Goal: Task Accomplishment & Management: Complete application form

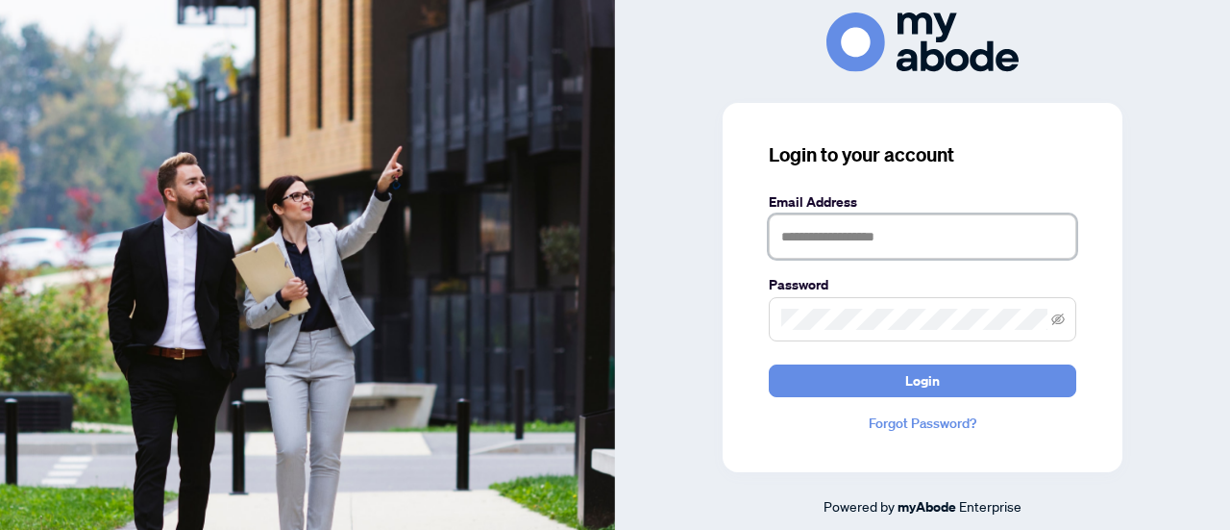
click at [865, 253] on input "text" at bounding box center [923, 236] width 308 height 44
type input "**********"
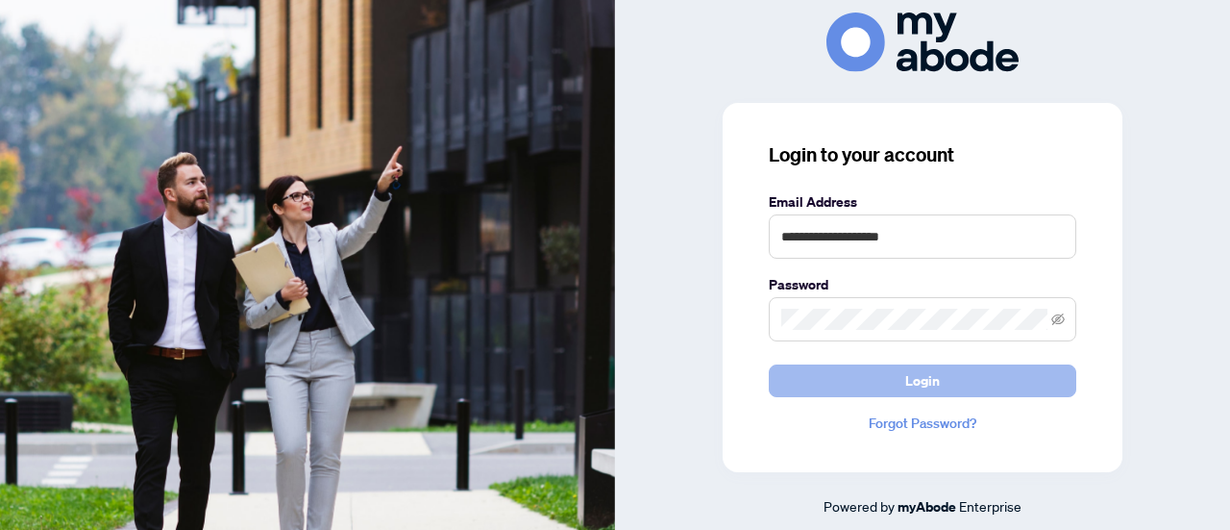
click at [865, 378] on button "Login" at bounding box center [923, 380] width 308 height 33
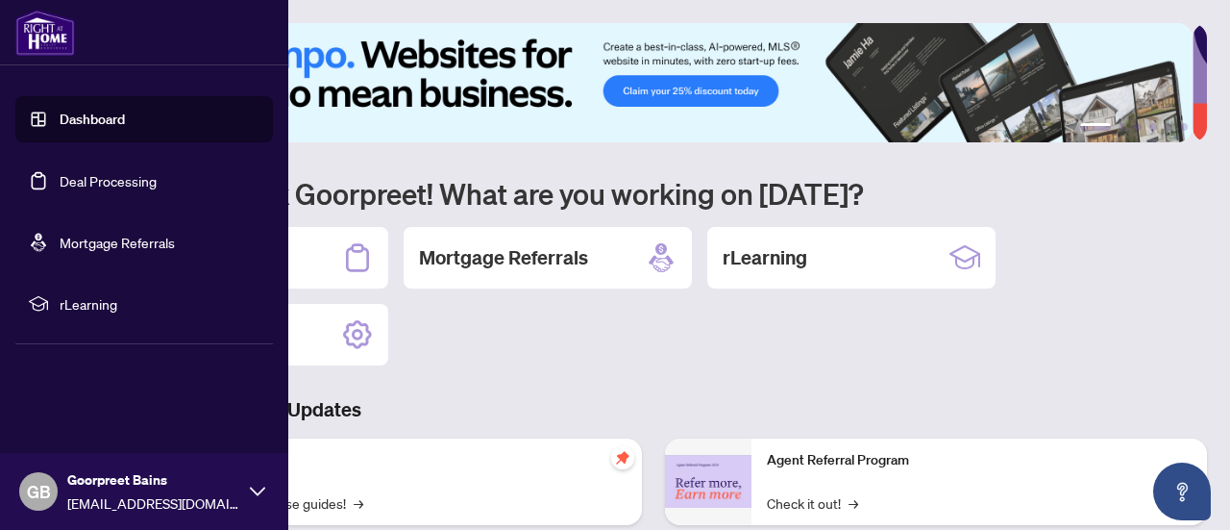
click at [102, 124] on link "Dashboard" at bounding box center [92, 119] width 65 height 17
click at [138, 172] on link "Deal Processing" at bounding box center [108, 180] width 97 height 17
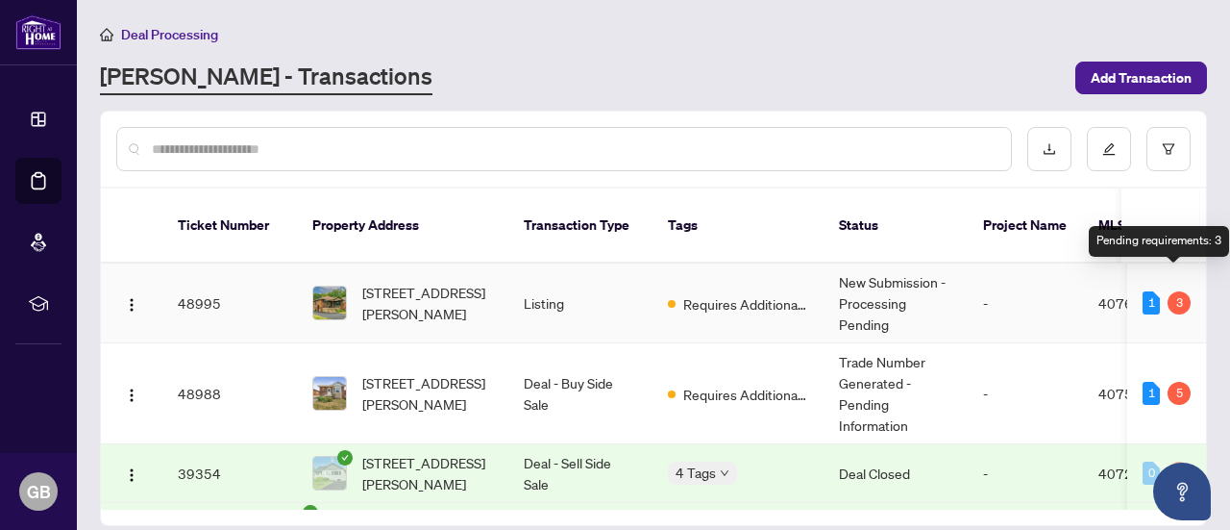
click at [1173, 291] on div "3" at bounding box center [1179, 302] width 23 height 23
click at [1127, 282] on td "1 3" at bounding box center [1166, 303] width 79 height 80
click at [1168, 291] on div "3" at bounding box center [1179, 302] width 23 height 23
click at [702, 302] on td "Requires Additional Docs" at bounding box center [738, 303] width 171 height 80
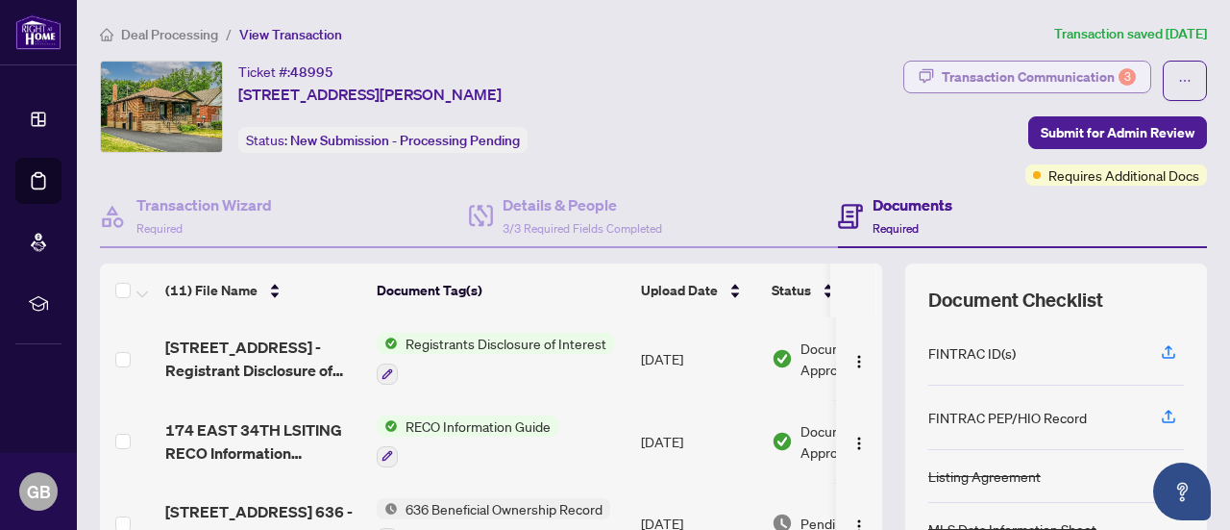
click at [1046, 68] on div "Transaction Communication 3" at bounding box center [1039, 77] width 194 height 31
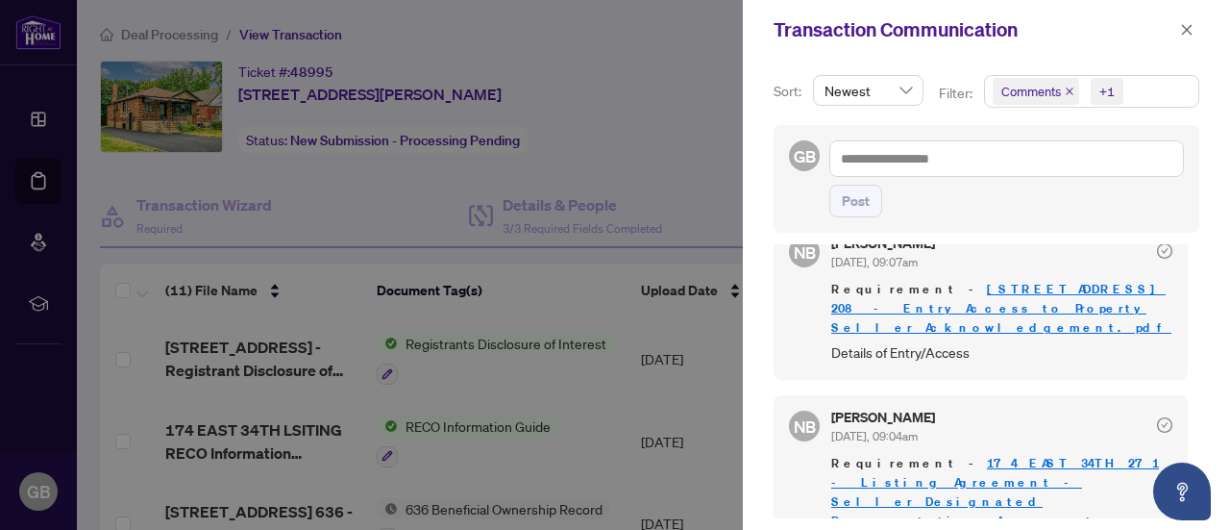
scroll to position [181, 0]
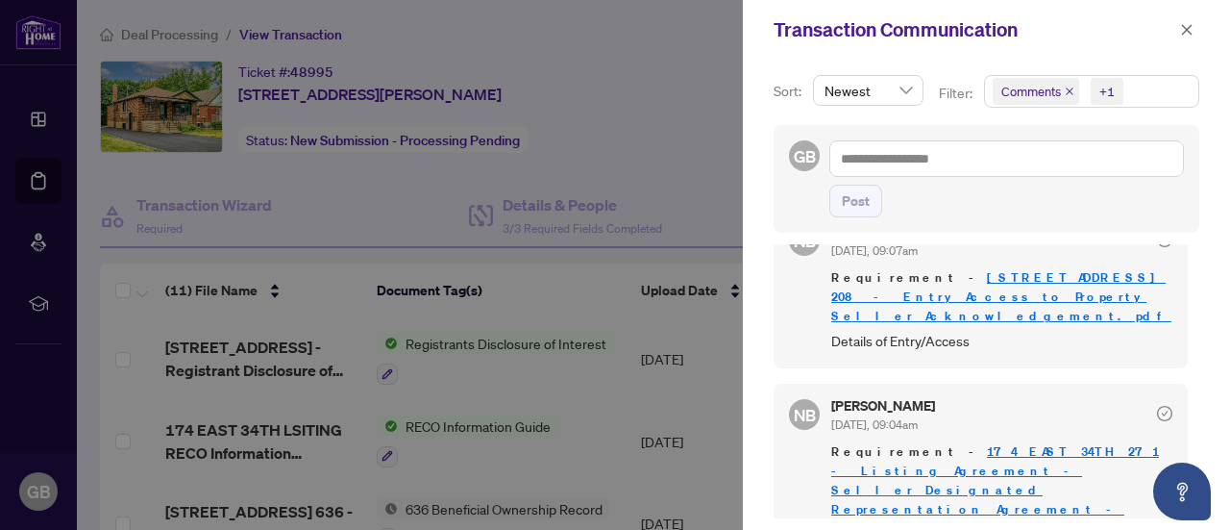
click at [1061, 443] on link "174 EAST 34TH 271 - Listing Agreement - Seller Designated Representation Agreem…" at bounding box center [995, 489] width 328 height 93
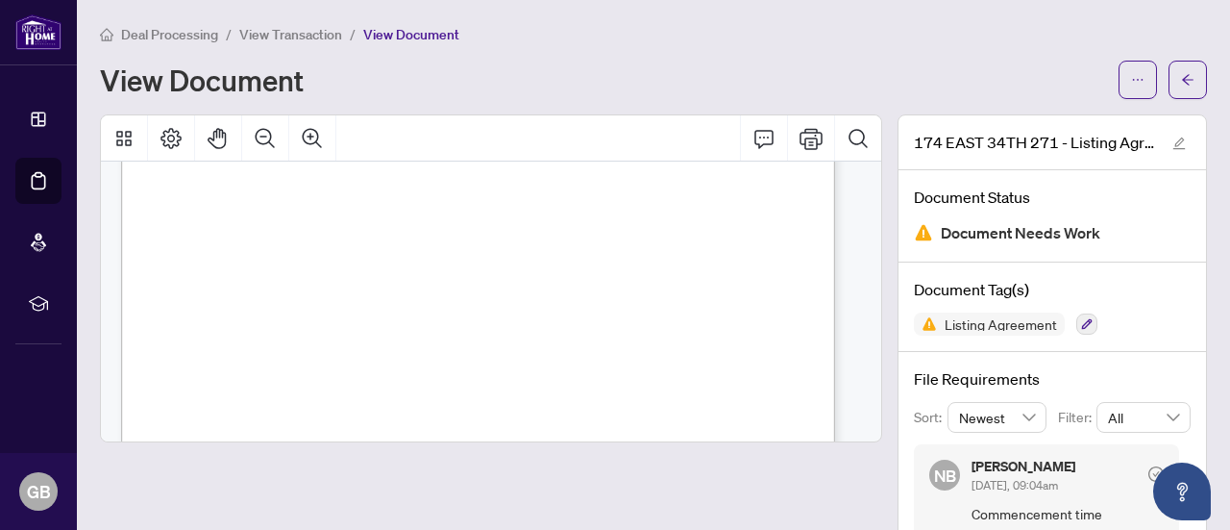
scroll to position [200, 0]
click at [1131, 87] on span "button" at bounding box center [1137, 79] width 13 height 31
click at [895, 110] on div "Deal Processing / View Transaction / View Document View Document 174 EAST 34TH …" at bounding box center [653, 289] width 1107 height 533
click at [1169, 91] on button "button" at bounding box center [1188, 80] width 38 height 38
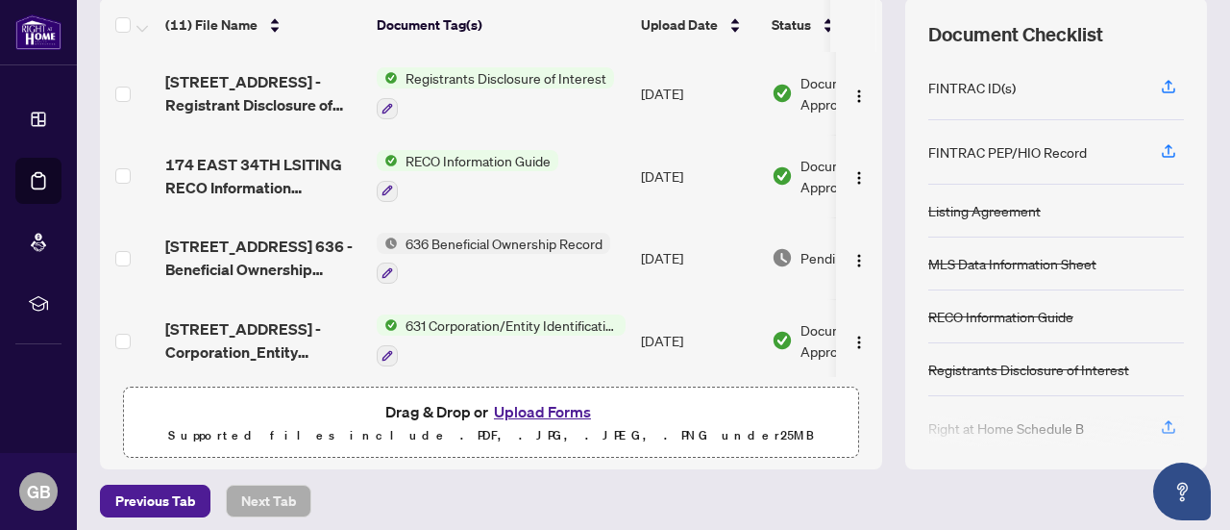
scroll to position [272, 0]
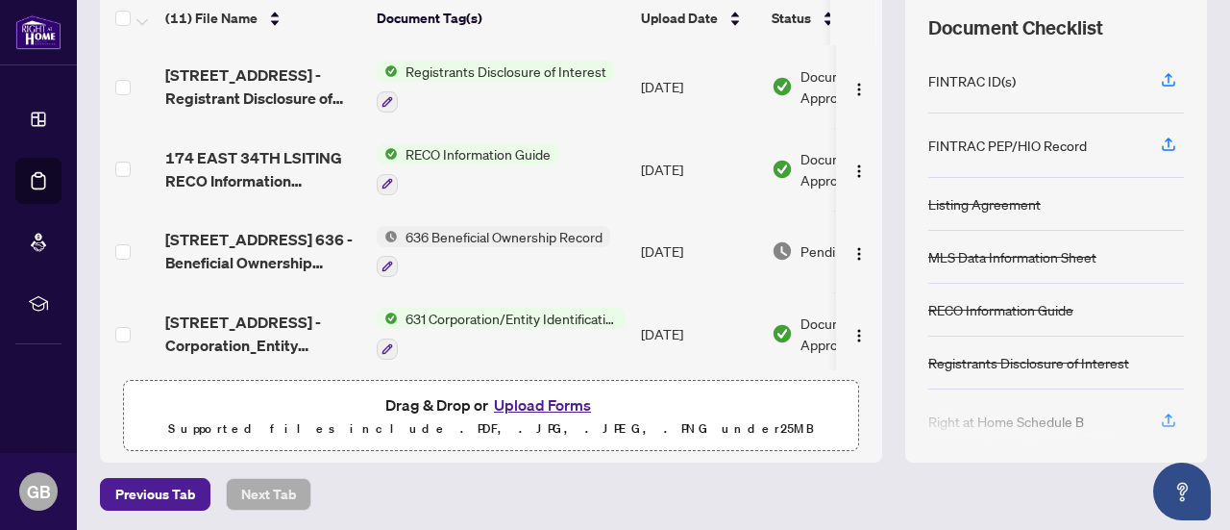
click at [554, 397] on button "Upload Forms" at bounding box center [542, 404] width 109 height 25
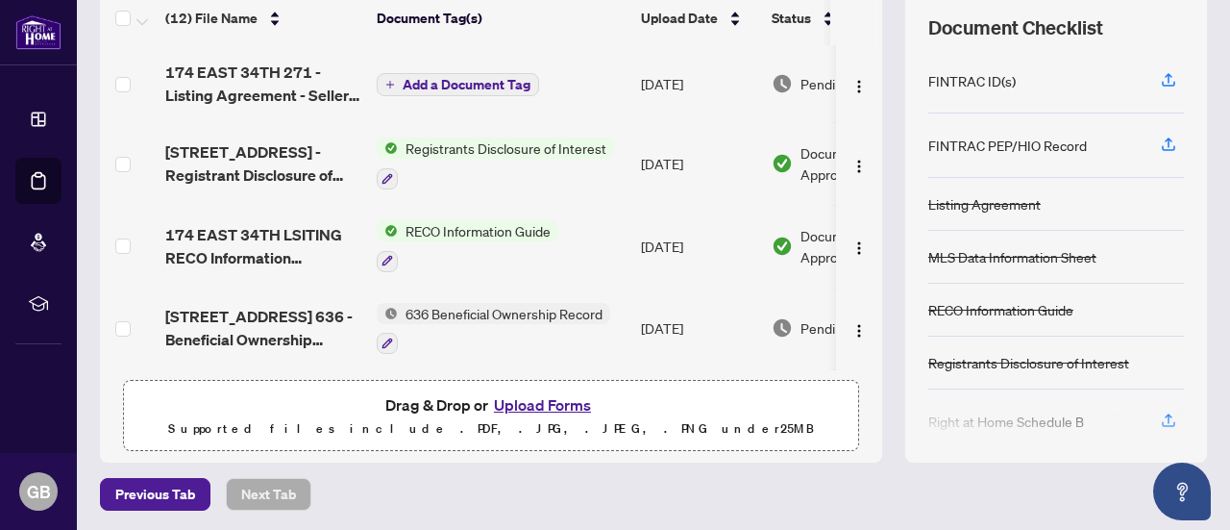
click at [473, 88] on span "Add a Document Tag" at bounding box center [467, 84] width 128 height 13
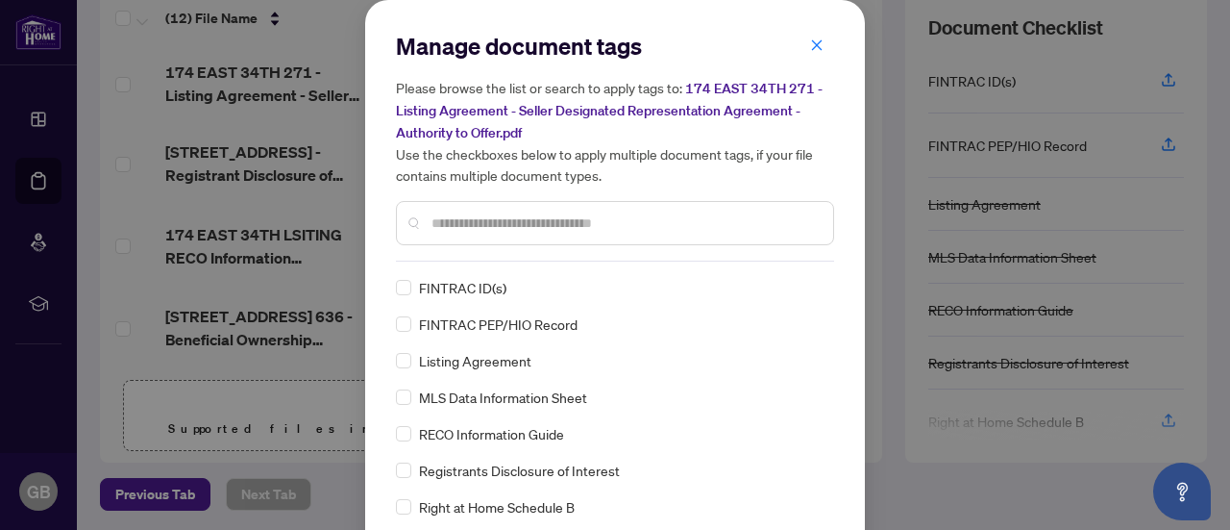
click at [548, 213] on input "text" at bounding box center [625, 222] width 386 height 21
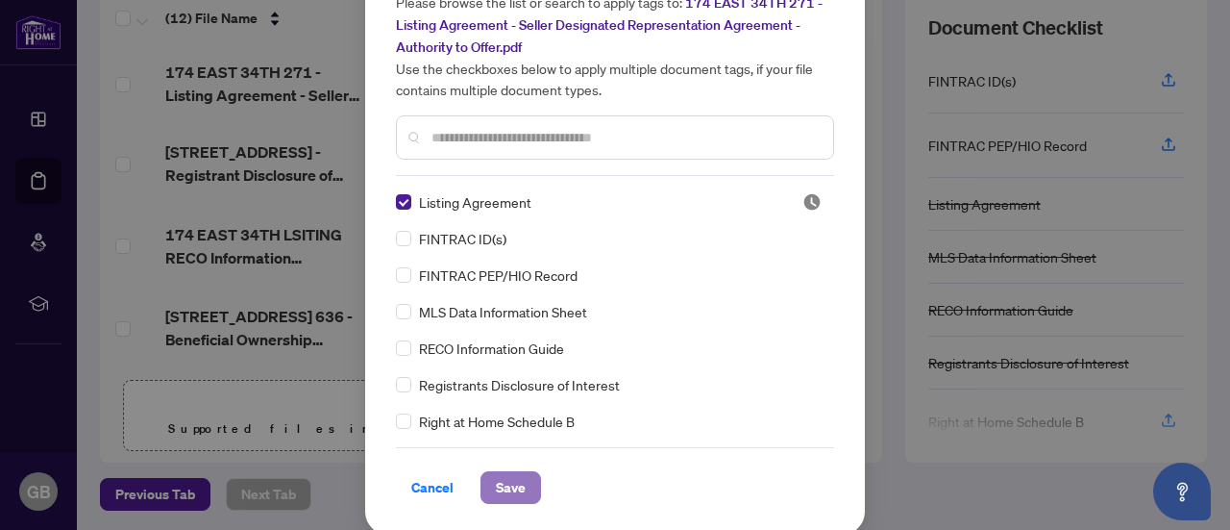
click at [507, 481] on span "Save" at bounding box center [511, 487] width 30 height 31
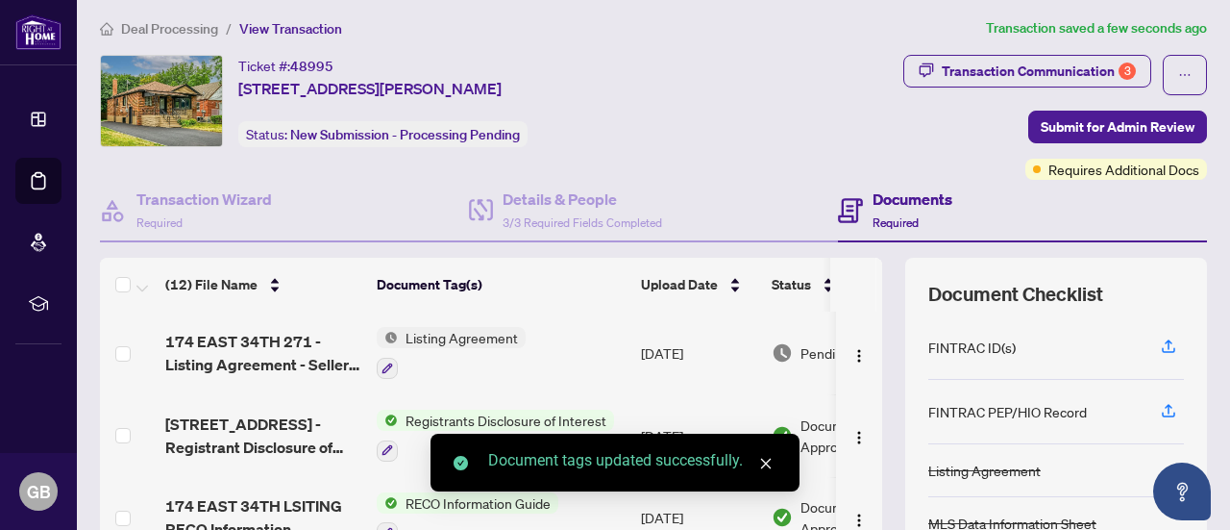
scroll to position [0, 0]
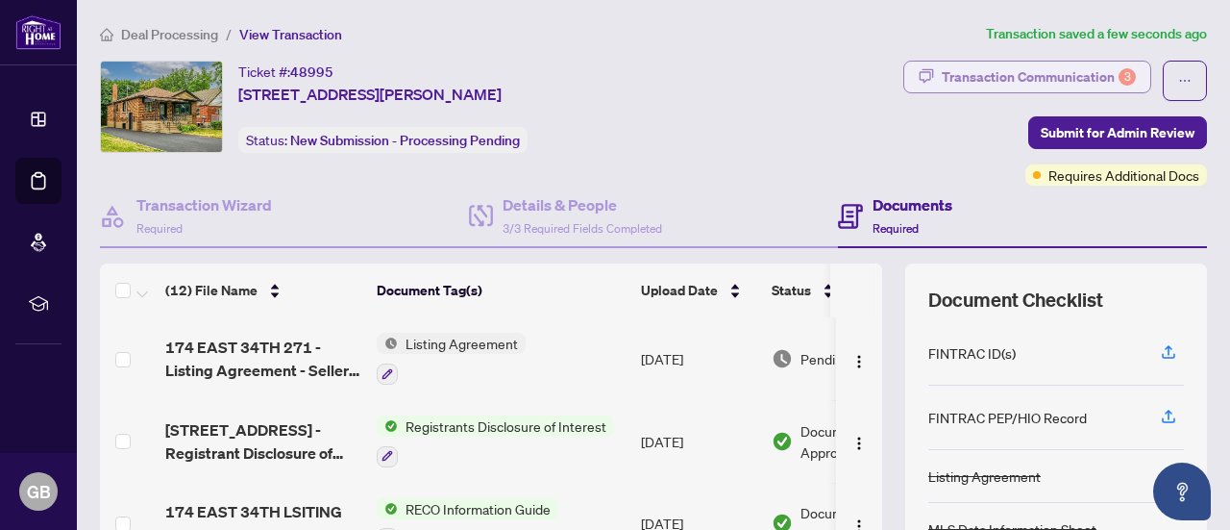
click at [1076, 79] on div "Transaction Communication 3" at bounding box center [1039, 77] width 194 height 31
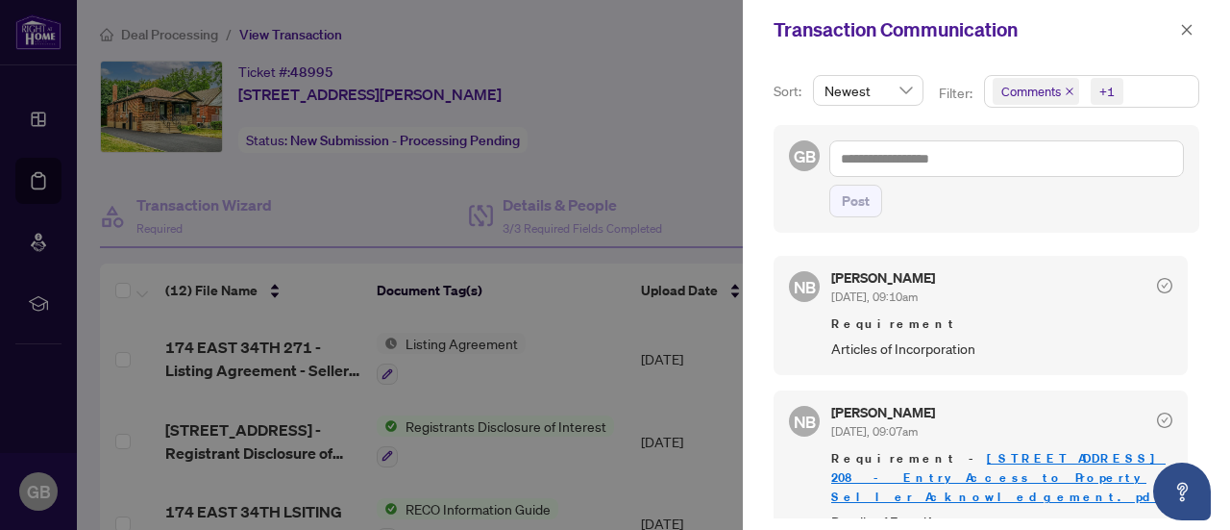
click at [1049, 452] on link "174 EAST 34TH Ontario 208 - Entry_Access to Property Seller Acknowledgement.pdf" at bounding box center [1001, 477] width 340 height 55
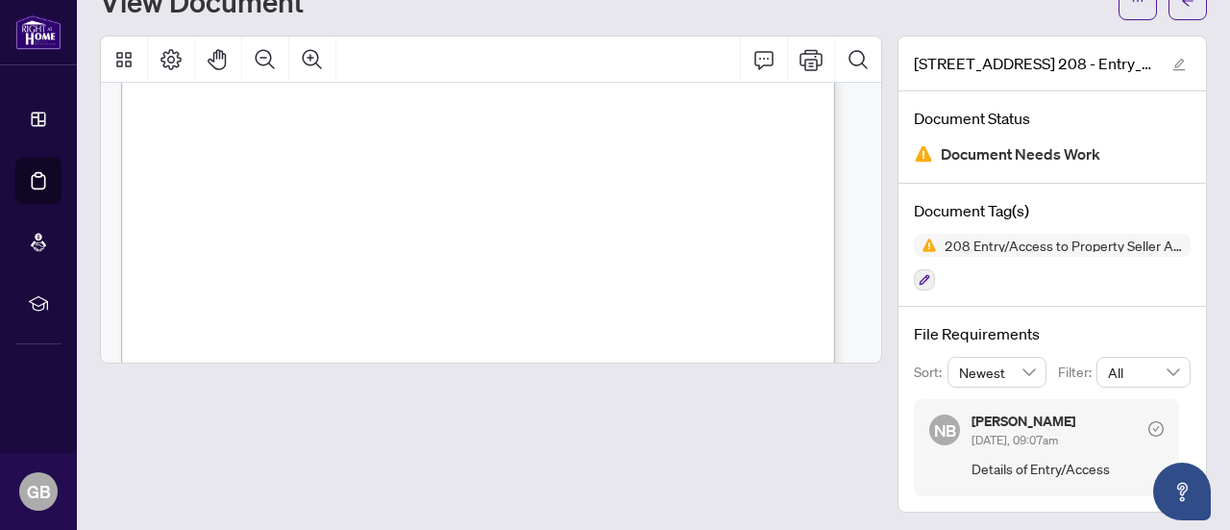
scroll to position [204, 0]
click at [534, 167] on span "Details of Entry/Access: ......................................................…" at bounding box center [428, 169] width 519 height 11
click at [532, 168] on span "Details of Entry/Access: ......................................................…" at bounding box center [428, 169] width 519 height 11
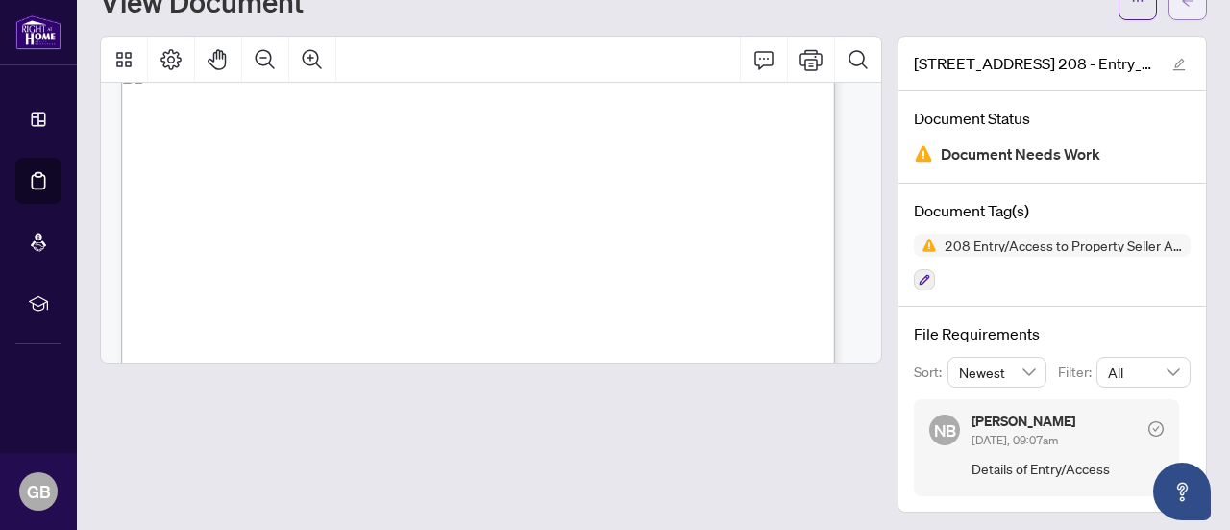
click at [1181, 12] on span "button" at bounding box center [1187, 1] width 13 height 31
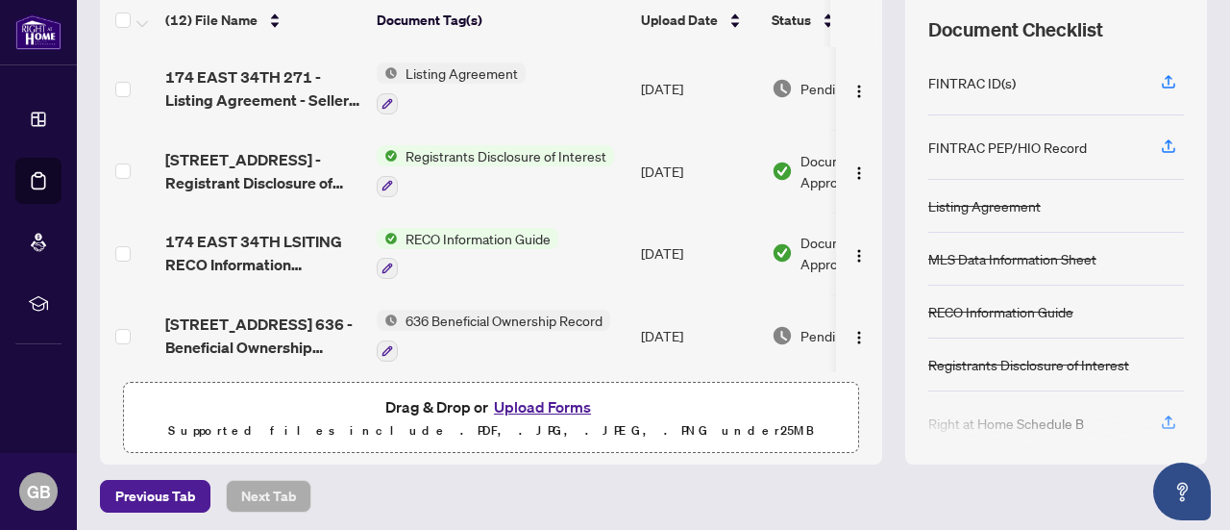
scroll to position [272, 0]
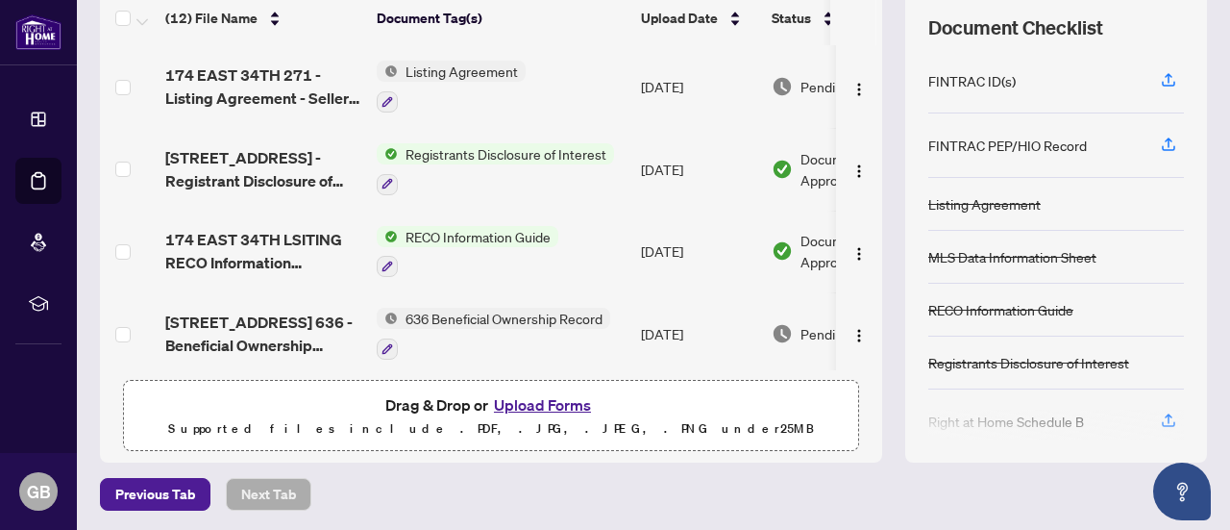
click at [546, 403] on button "Upload Forms" at bounding box center [542, 404] width 109 height 25
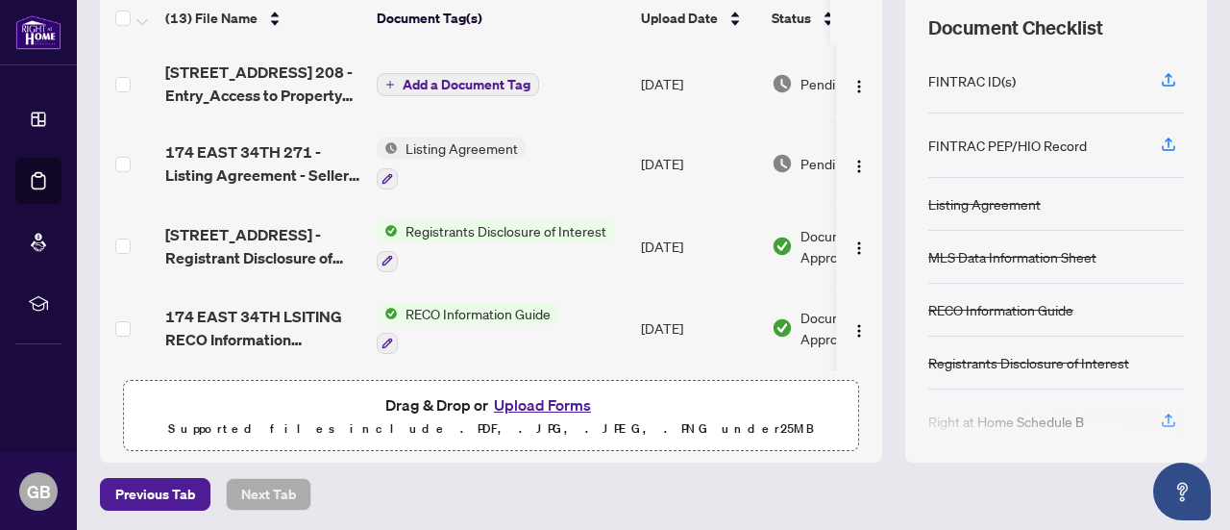
click at [447, 78] on span "Add a Document Tag" at bounding box center [467, 84] width 128 height 13
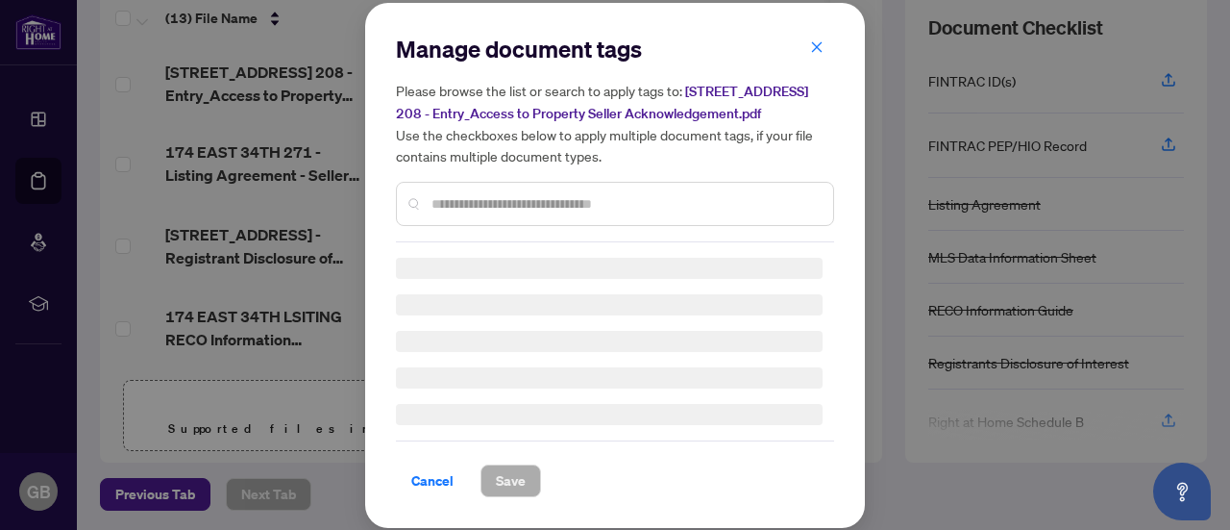
click at [447, 76] on div "Manage document tags Please browse the list or search to apply tags to: 174 EAS…" at bounding box center [615, 138] width 438 height 209
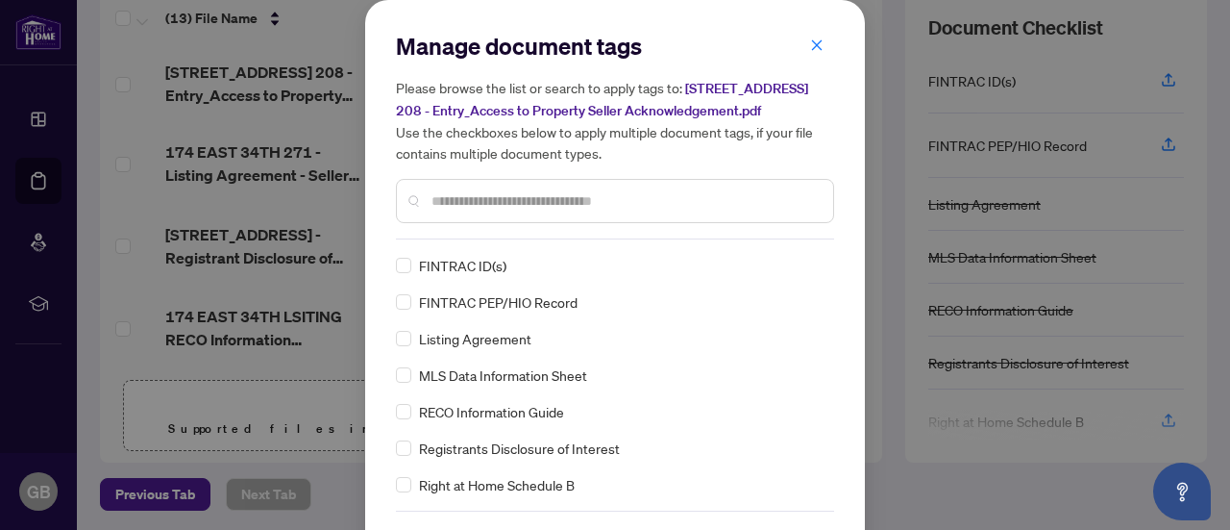
click at [496, 199] on input "text" at bounding box center [625, 200] width 386 height 21
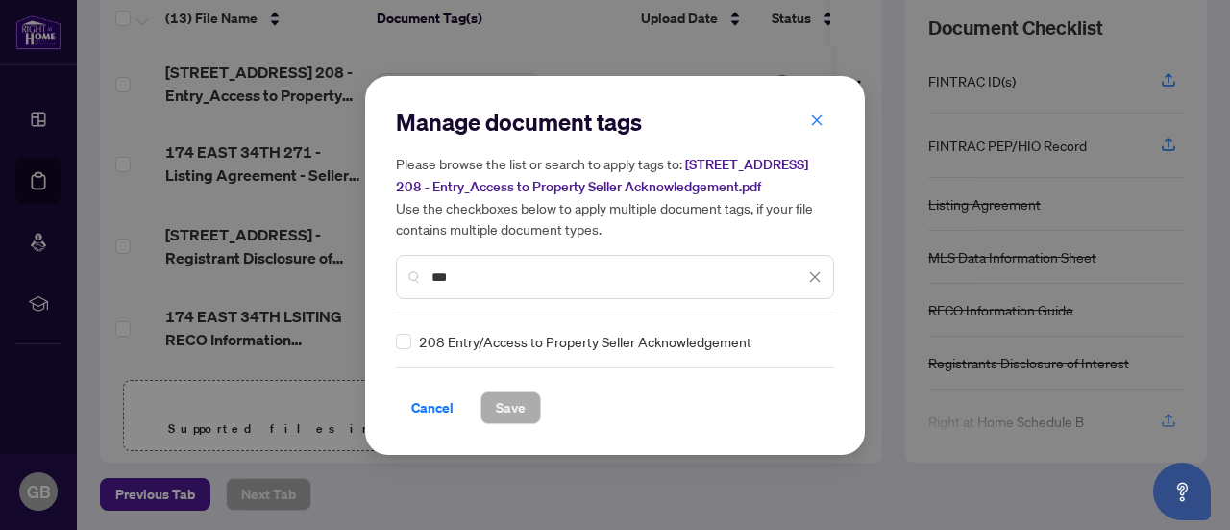
type input "***"
click at [504, 403] on span "Save" at bounding box center [511, 407] width 30 height 31
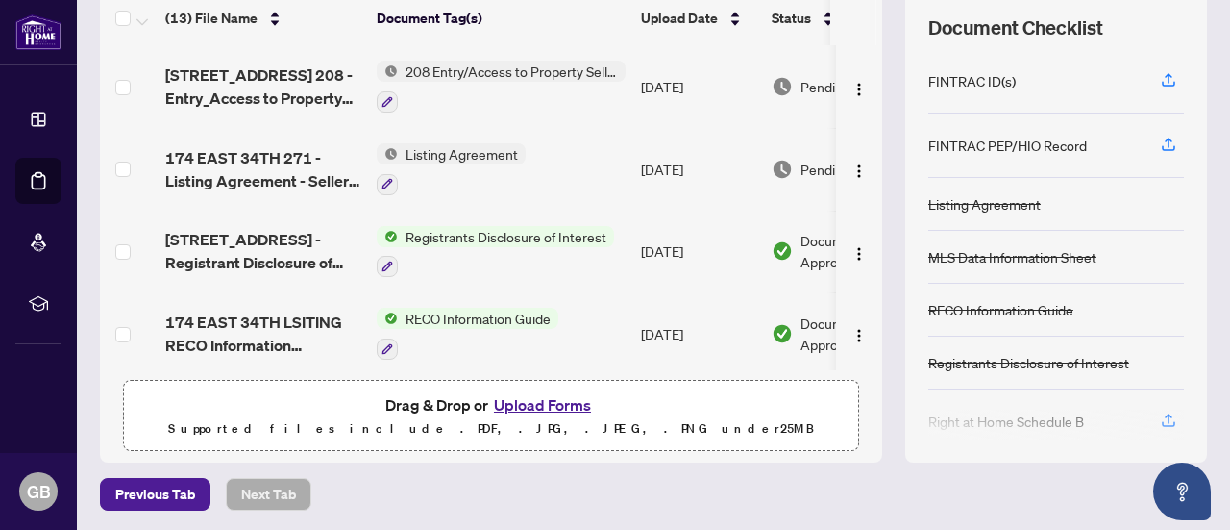
scroll to position [0, 0]
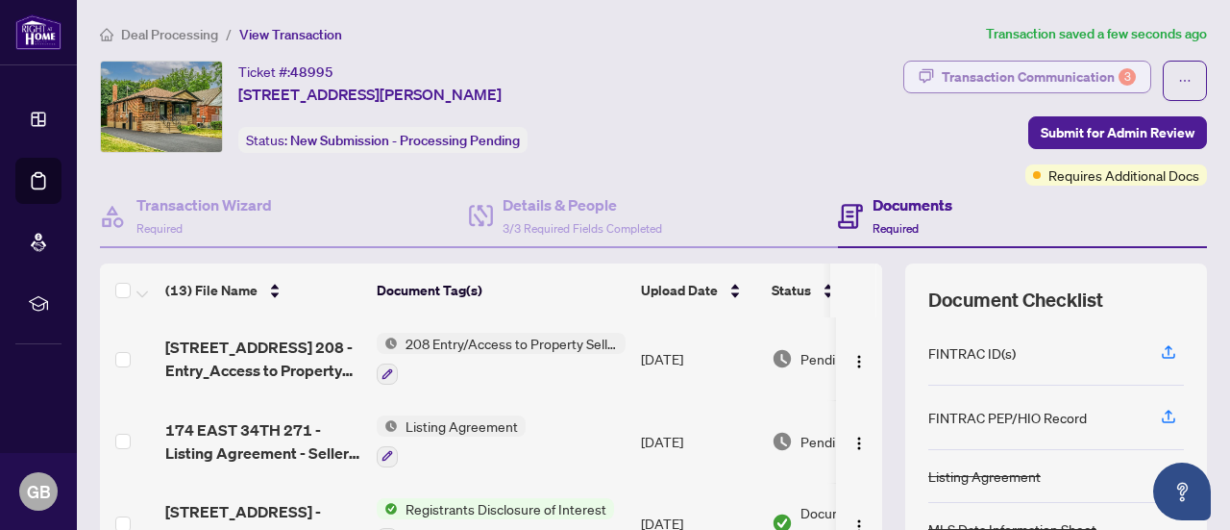
click at [1069, 69] on div "Transaction Communication 3" at bounding box center [1039, 77] width 194 height 31
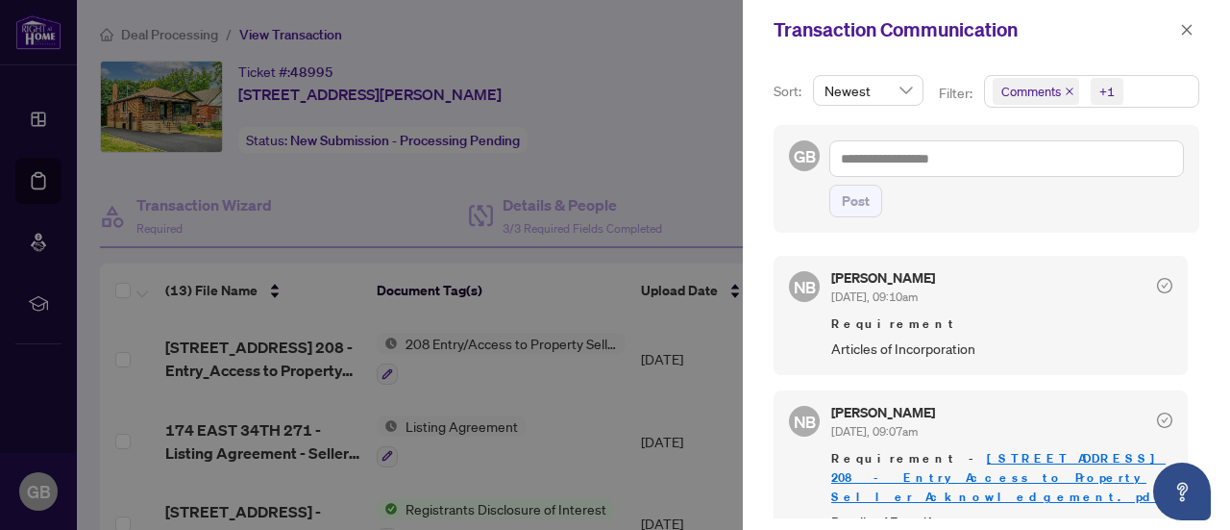
click at [722, 230] on div at bounding box center [615, 265] width 1230 height 530
click at [1187, 18] on span "button" at bounding box center [1186, 29] width 13 height 31
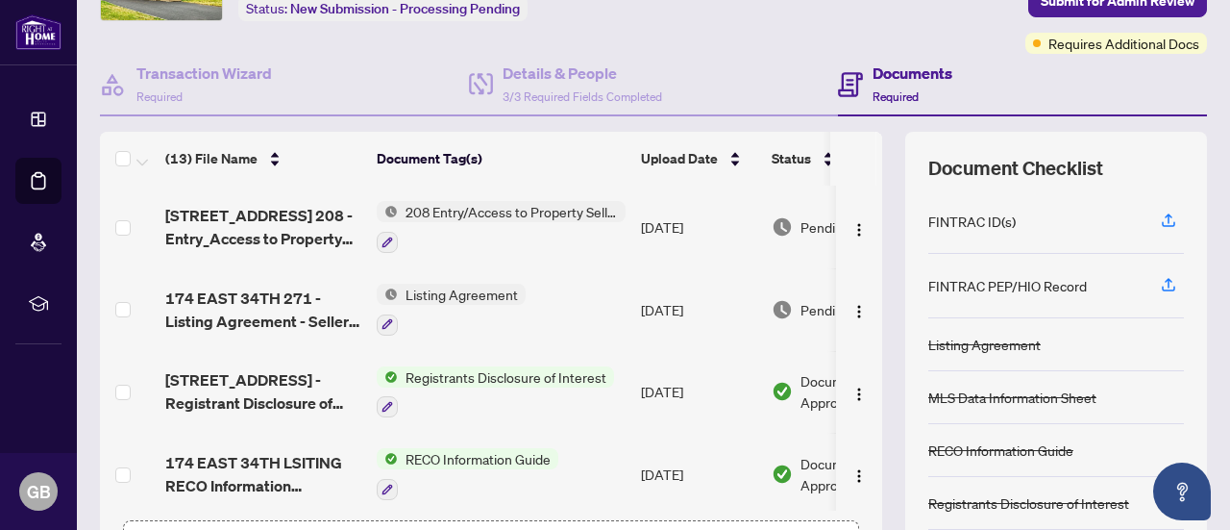
scroll to position [272, 0]
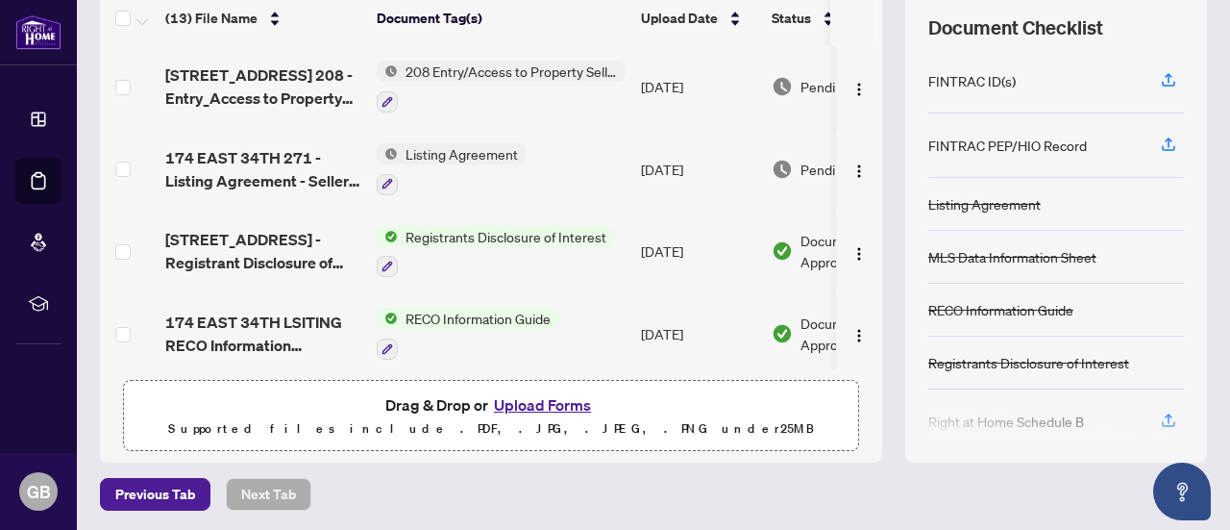
click at [548, 396] on button "Upload Forms" at bounding box center [542, 404] width 109 height 25
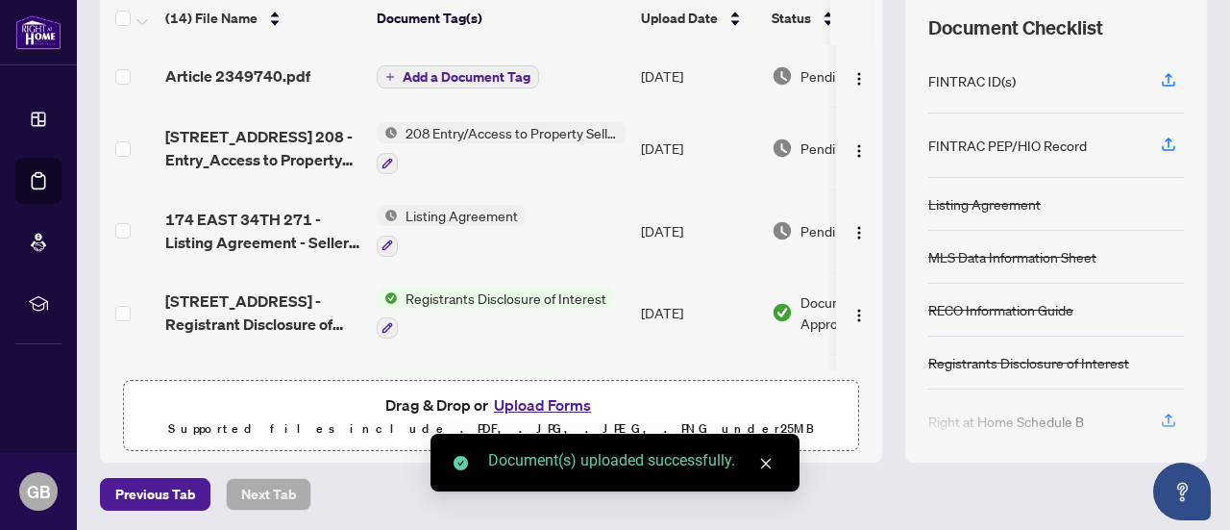
click at [477, 72] on span "Add a Document Tag" at bounding box center [467, 76] width 128 height 13
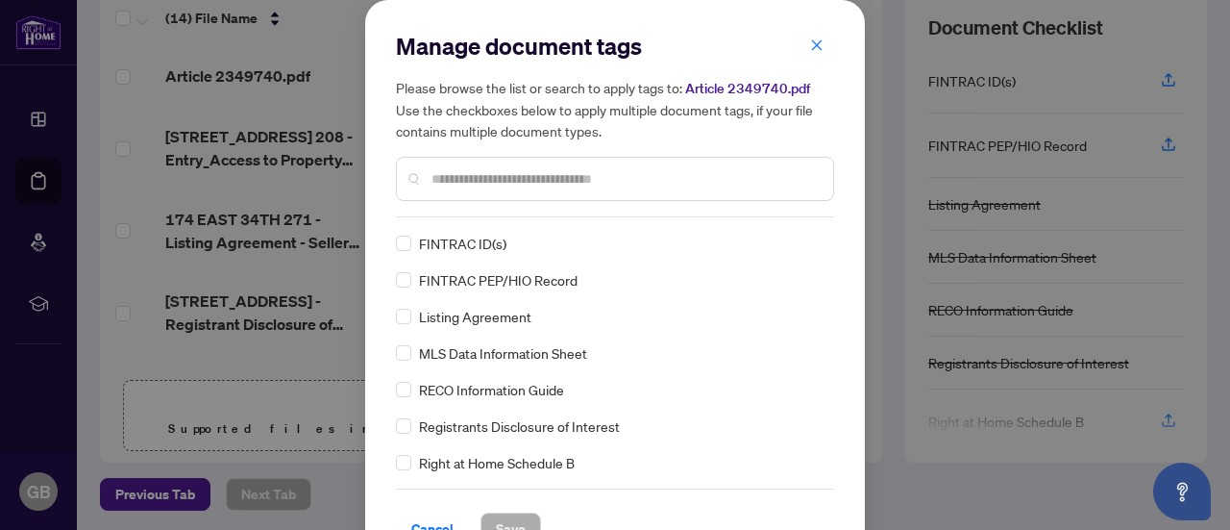
click at [481, 186] on input "text" at bounding box center [625, 178] width 386 height 21
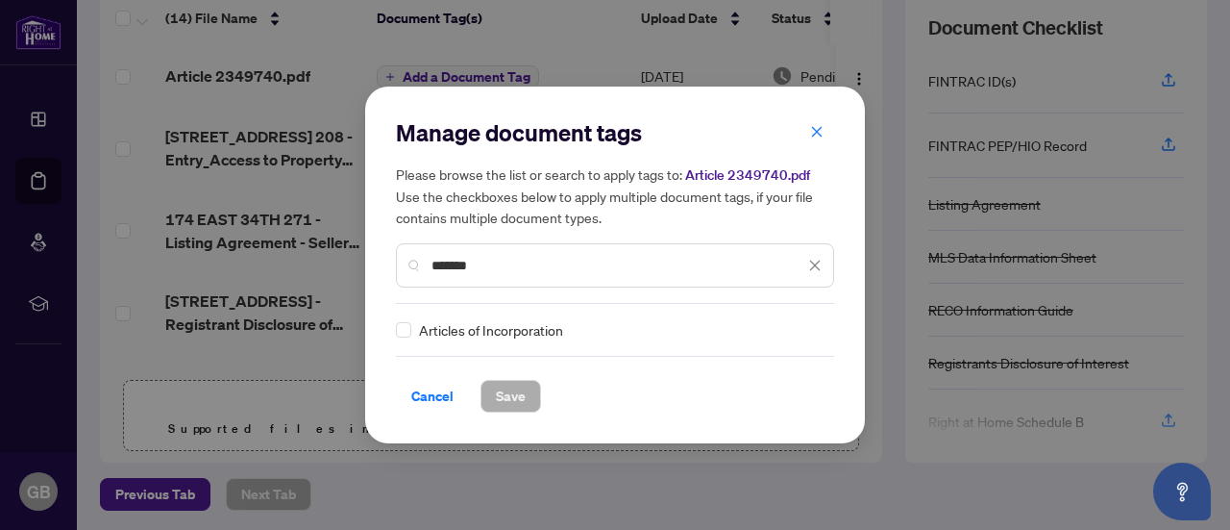
type input "*******"
click at [492, 335] on span "Articles of Incorporation" at bounding box center [491, 329] width 144 height 21
click at [514, 409] on span "Save" at bounding box center [511, 396] width 30 height 31
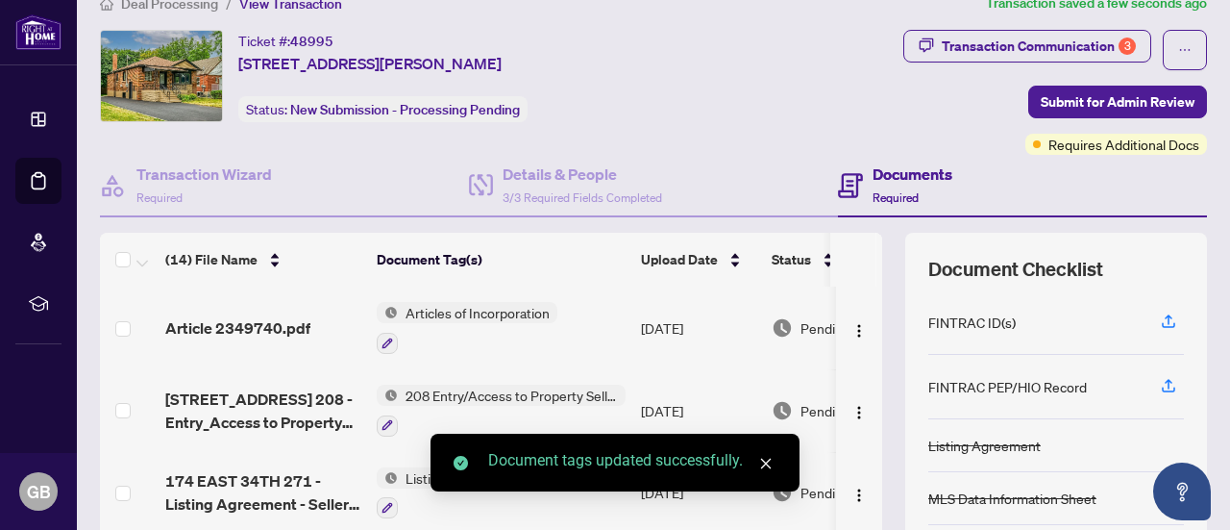
scroll to position [0, 0]
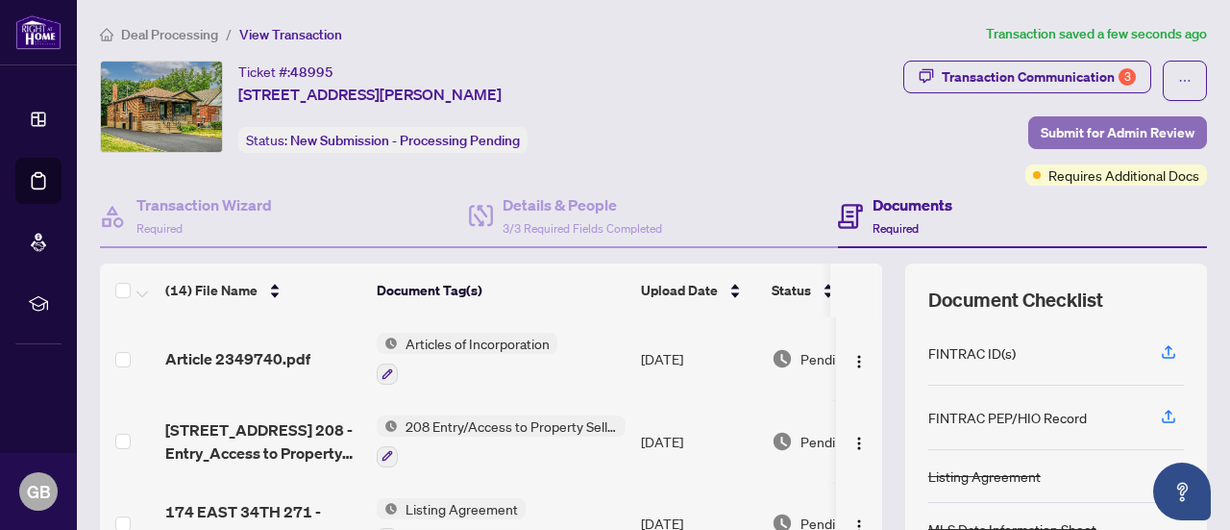
click at [1103, 129] on span "Submit for Admin Review" at bounding box center [1118, 132] width 154 height 31
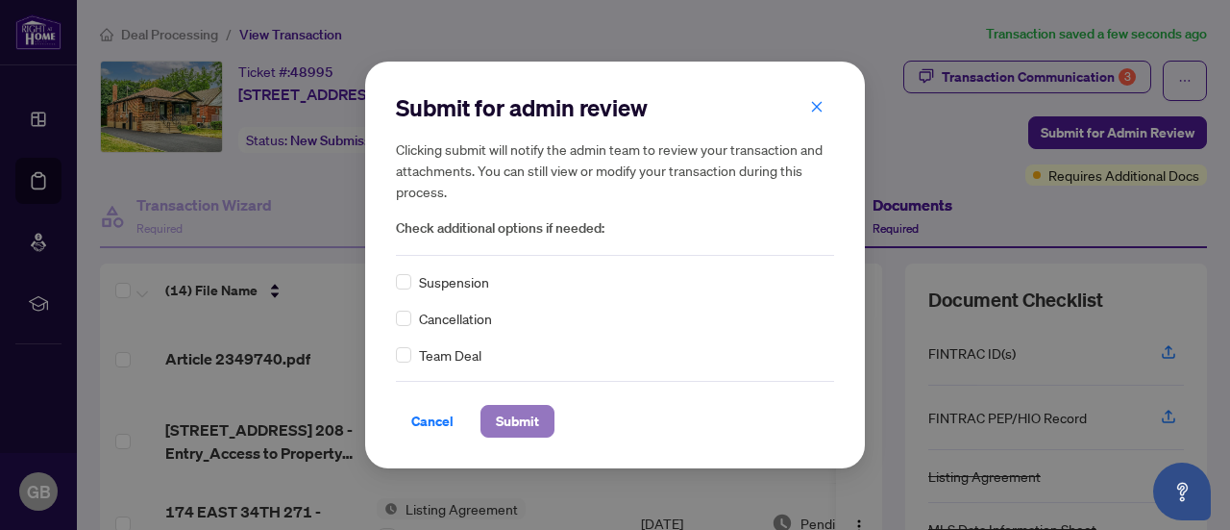
click at [538, 410] on button "Submit" at bounding box center [518, 421] width 74 height 33
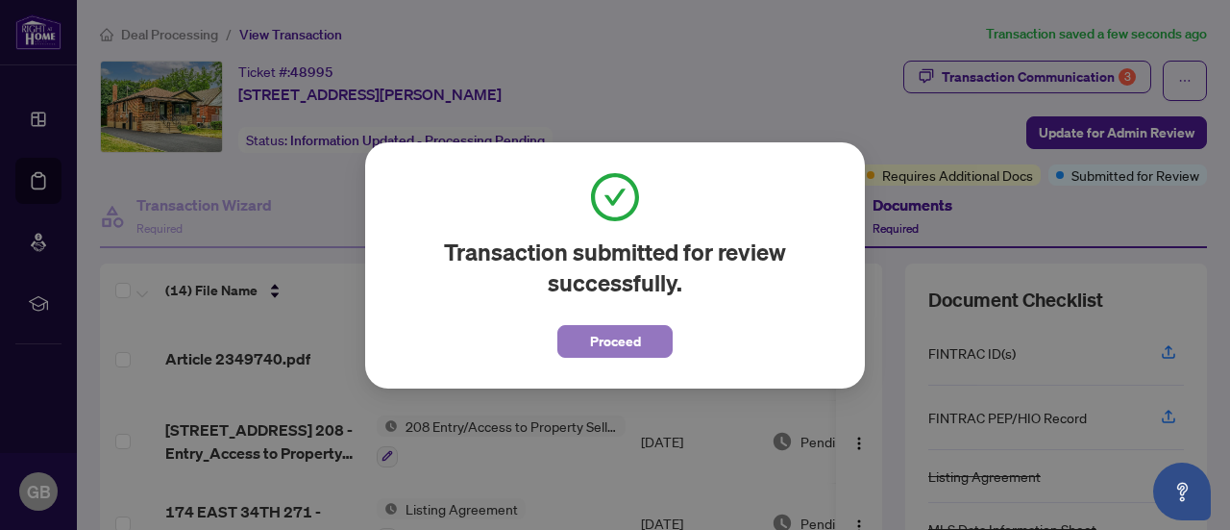
click at [581, 345] on button "Proceed" at bounding box center [614, 341] width 115 height 33
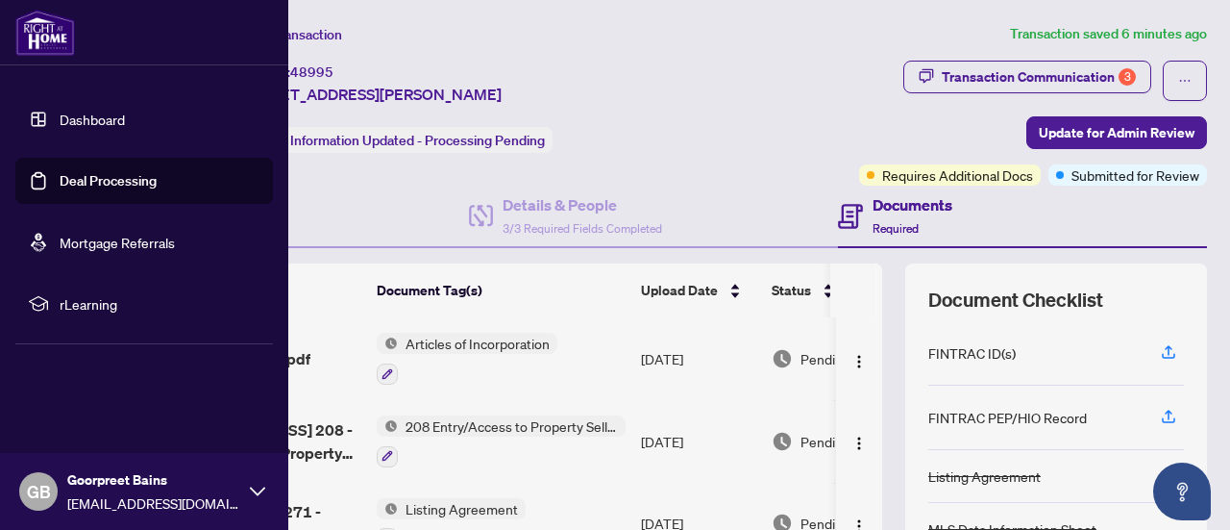
click at [79, 185] on link "Deal Processing" at bounding box center [108, 180] width 97 height 17
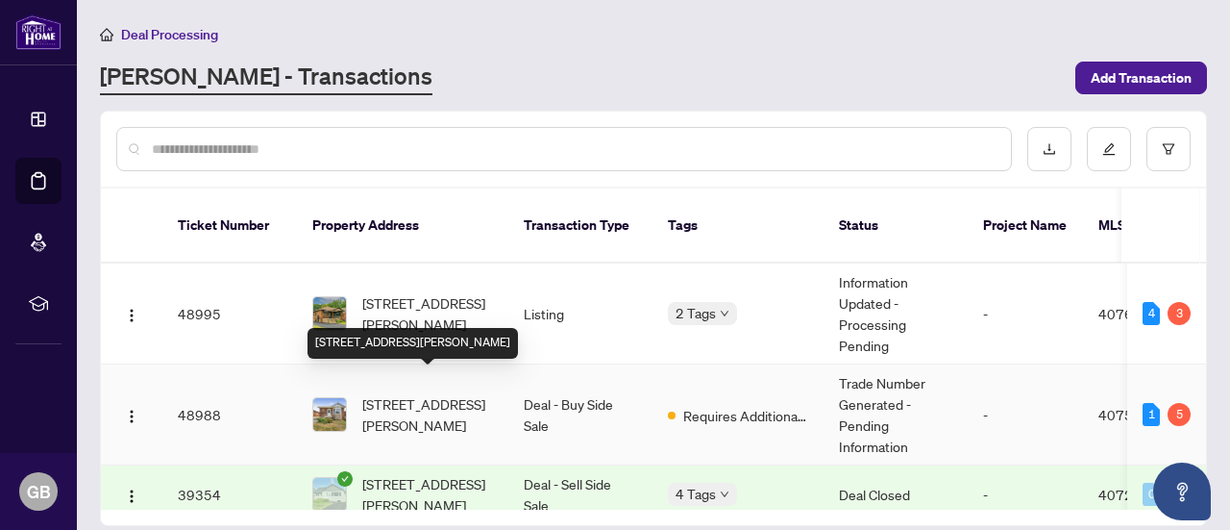
click at [408, 393] on span "[STREET_ADDRESS][PERSON_NAME]" at bounding box center [427, 414] width 131 height 42
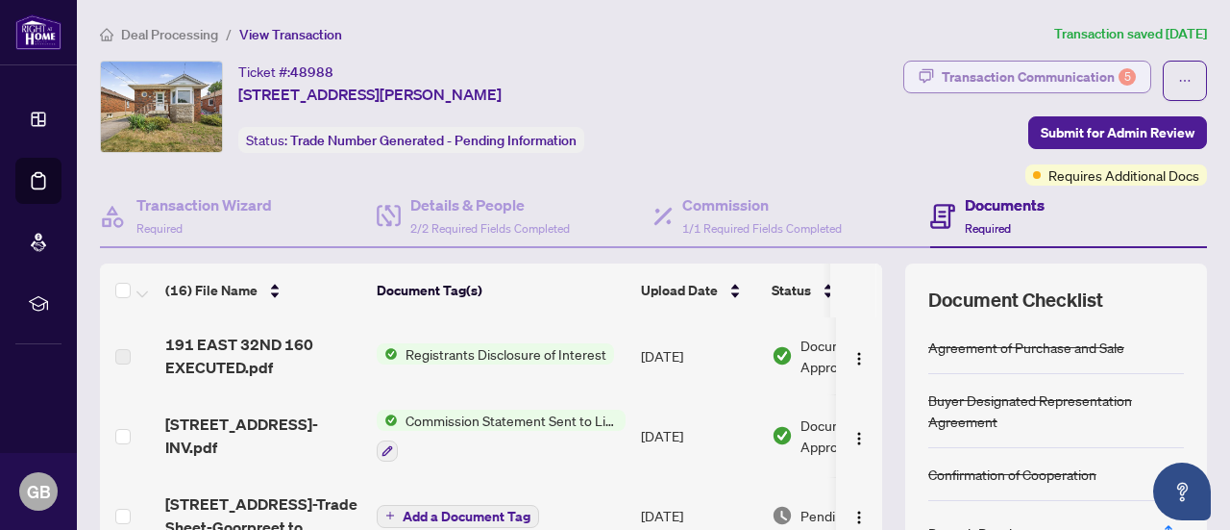
click at [1059, 76] on div "Transaction Communication 5" at bounding box center [1039, 77] width 194 height 31
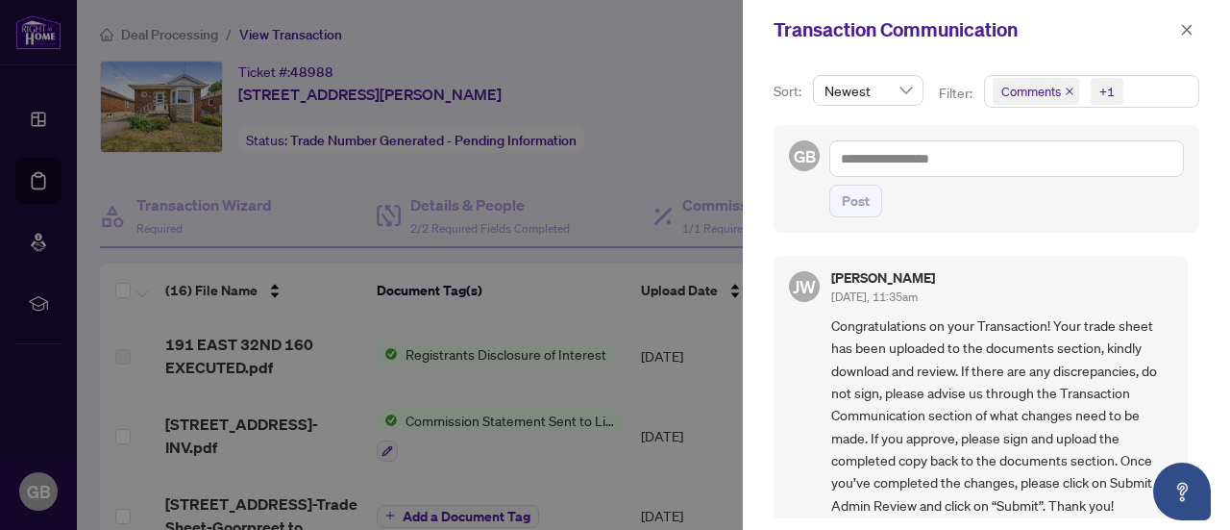
drag, startPoint x: 1197, startPoint y: 264, endPoint x: 1194, endPoint y: 284, distance: 19.4
click at [1194, 284] on div "Sort: Newest Filter: Comments +1 GB Post [PERSON_NAME] [DATE], 11:35am Congratu…" at bounding box center [986, 295] width 487 height 470
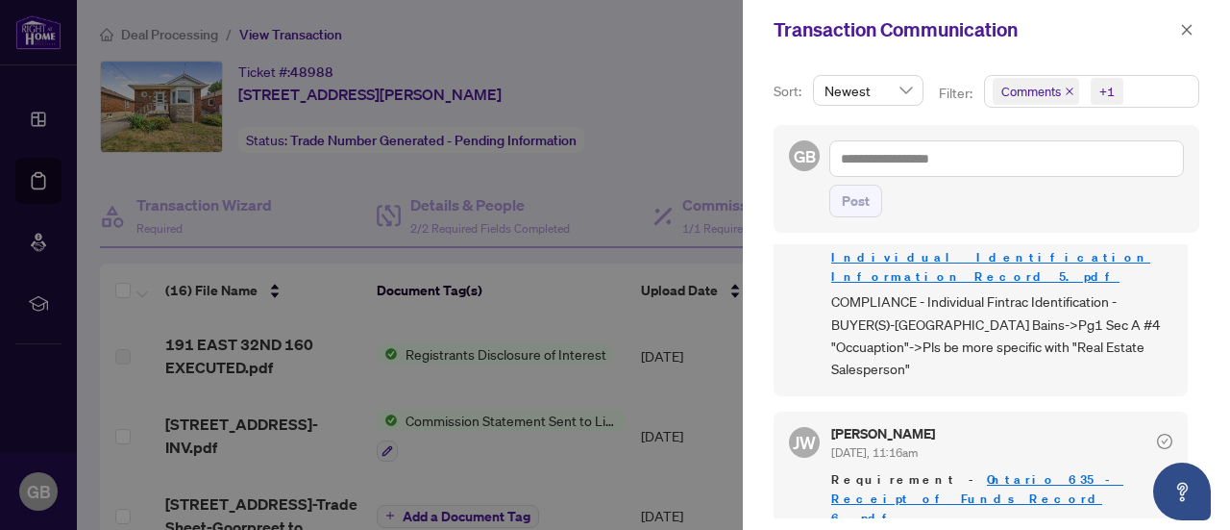
scroll to position [1073, 0]
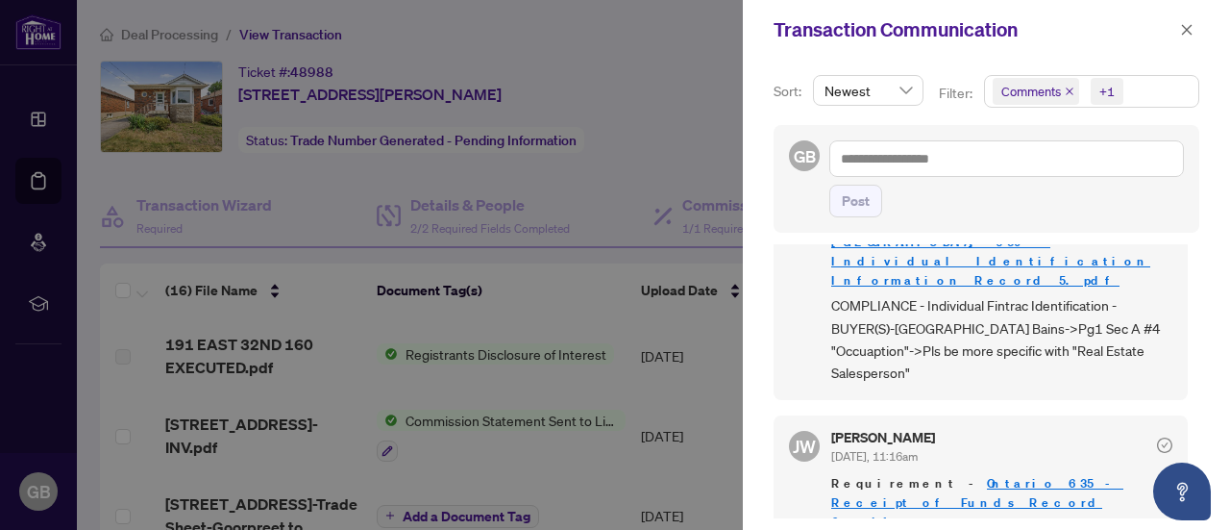
click at [953, 475] on link "Ontario 635 - Receipt of Funds Record 6.pdf" at bounding box center [977, 502] width 292 height 55
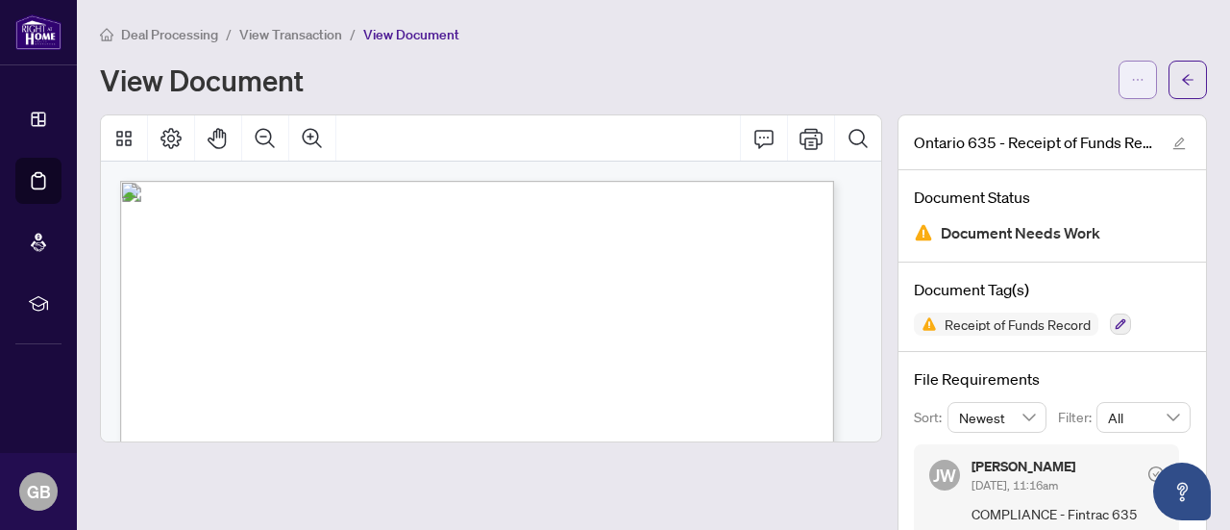
click at [1119, 97] on button "button" at bounding box center [1138, 80] width 38 height 38
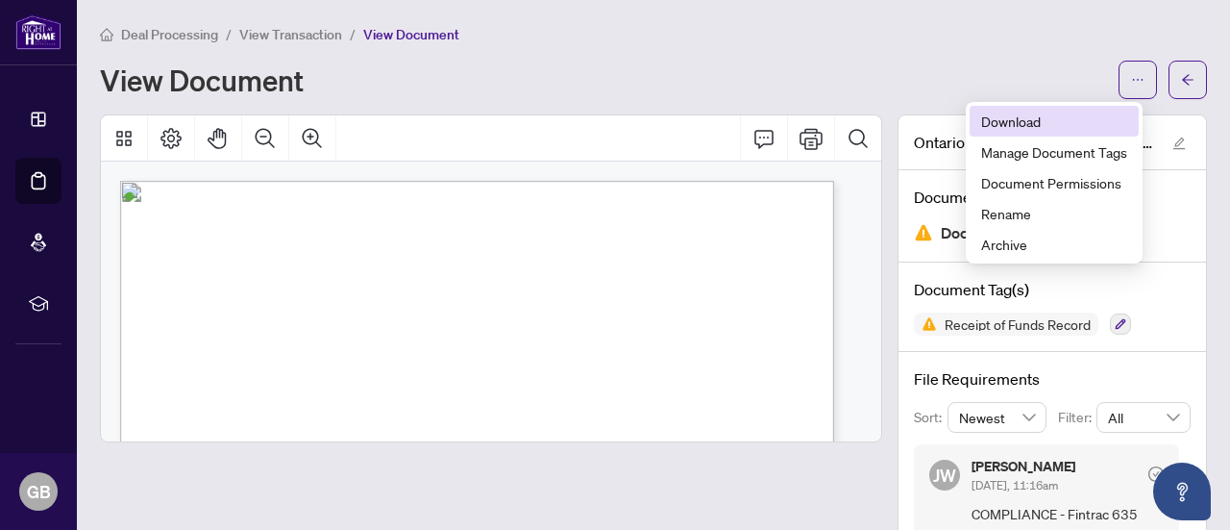
click at [1007, 115] on span "Download" at bounding box center [1054, 121] width 146 height 21
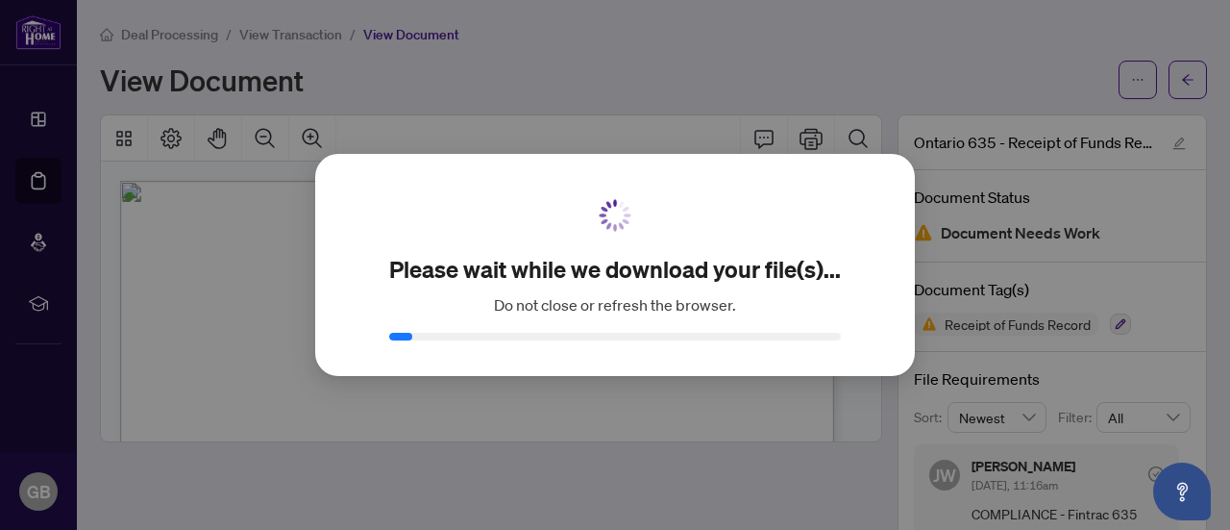
click at [1007, 115] on div "Please wait while we download your file(s)... Do not close or refresh the brows…" at bounding box center [615, 265] width 1230 height 530
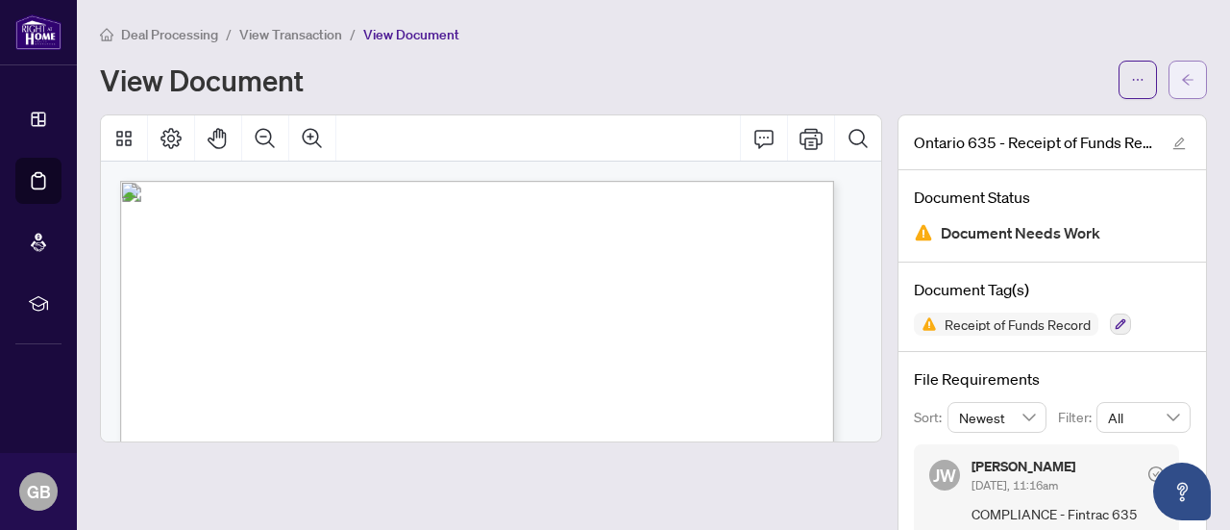
click at [1181, 80] on icon "arrow-left" at bounding box center [1187, 79] width 13 height 13
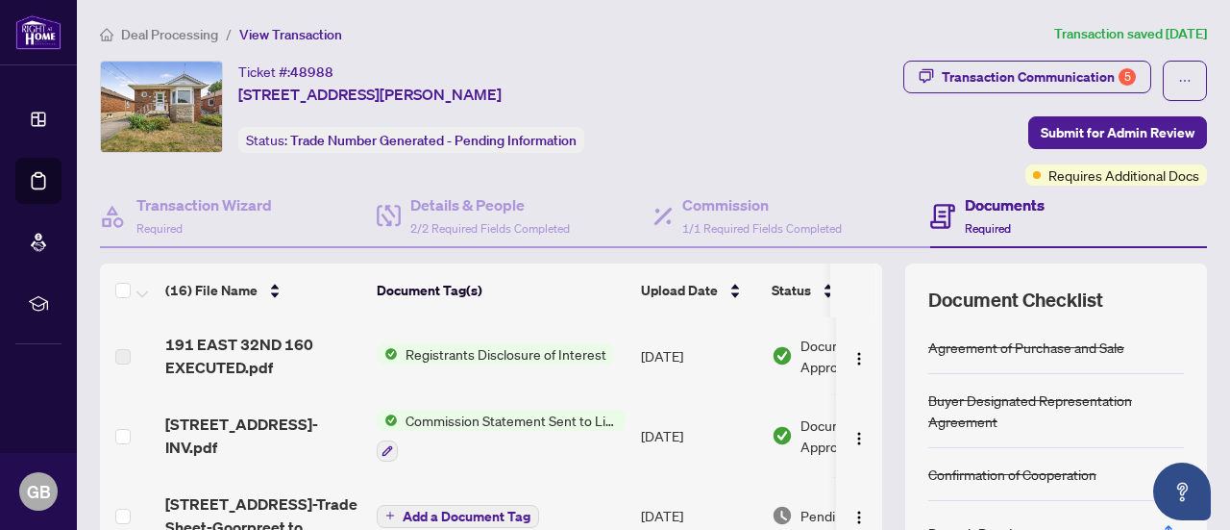
scroll to position [272, 0]
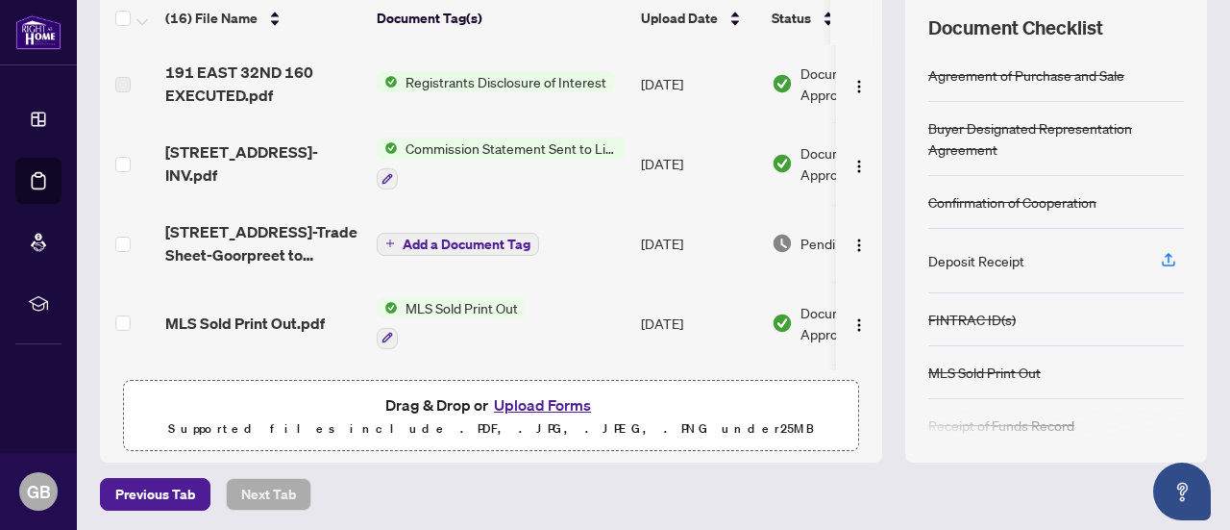
click at [538, 406] on button "Upload Forms" at bounding box center [542, 404] width 109 height 25
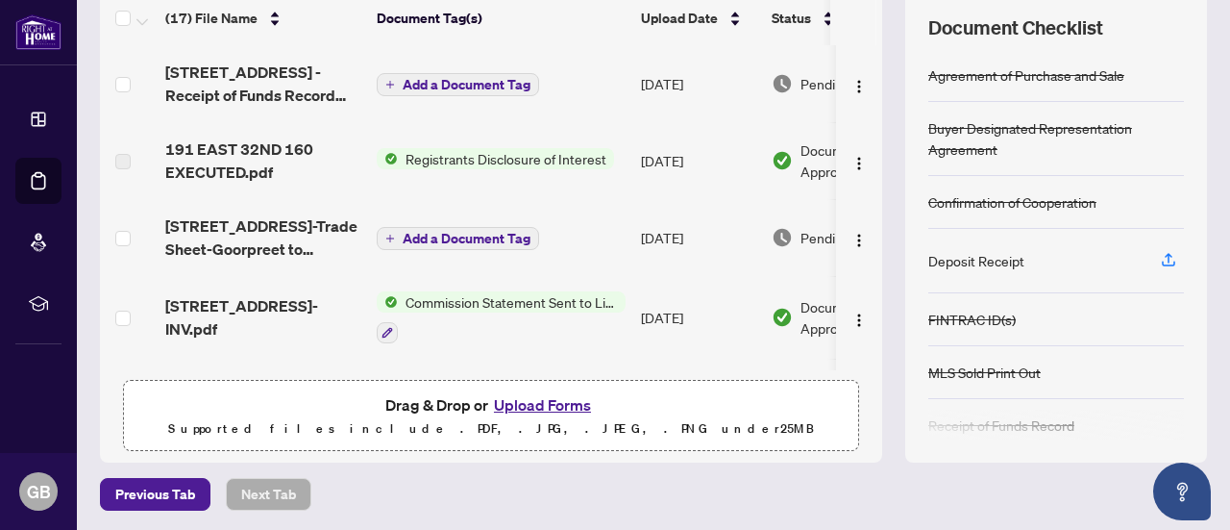
click at [498, 79] on span "Add a Document Tag" at bounding box center [467, 84] width 128 height 13
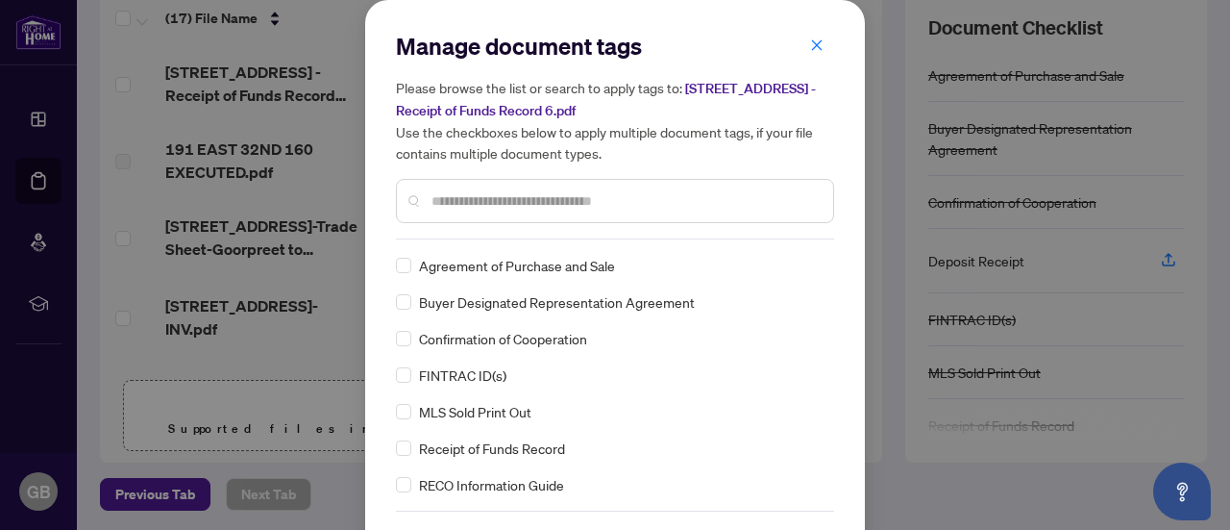
click at [531, 207] on input "text" at bounding box center [625, 200] width 386 height 21
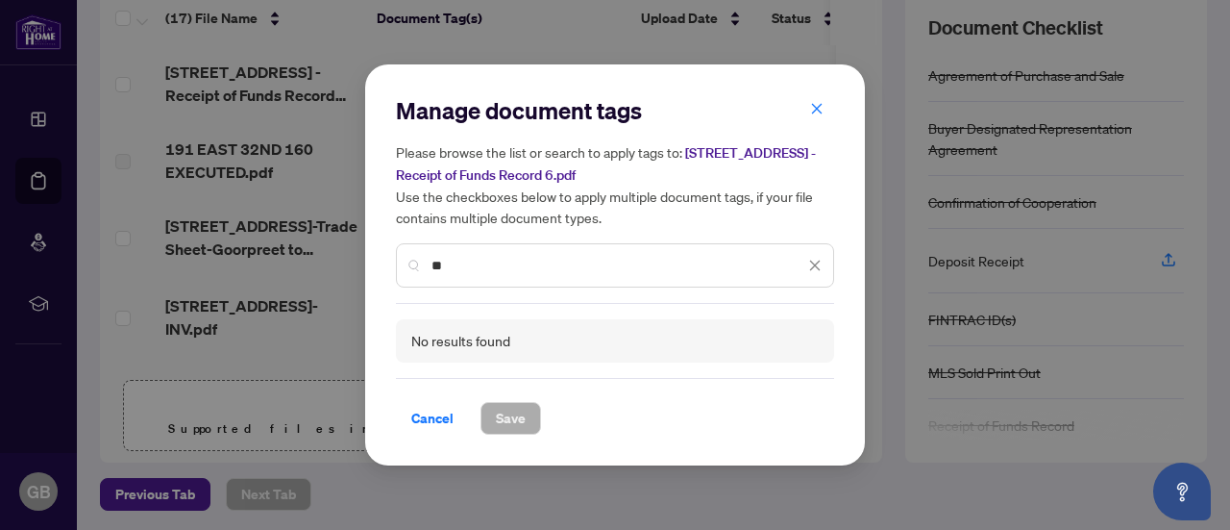
type input "*"
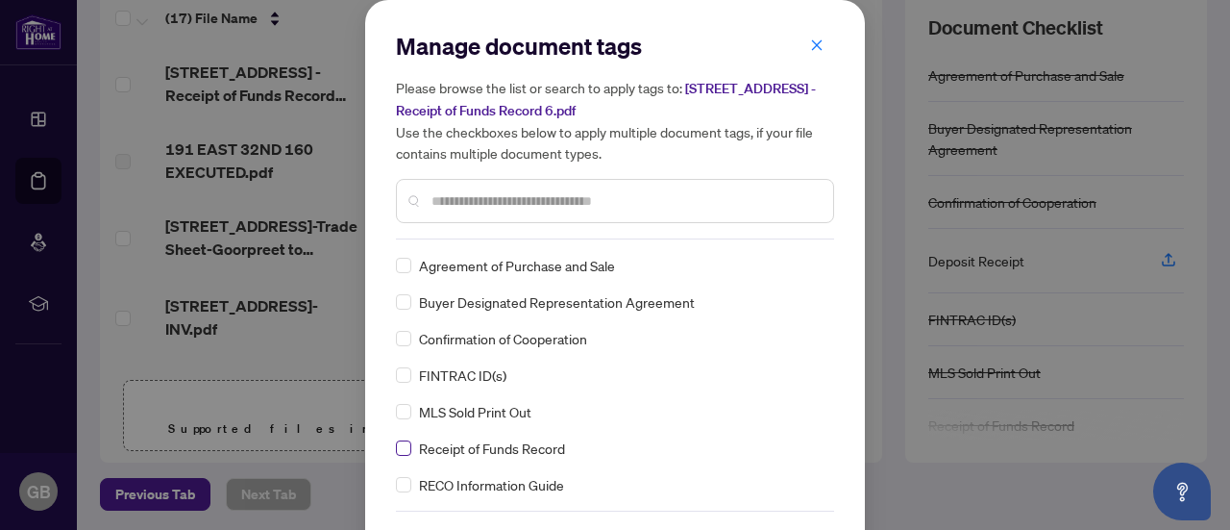
click at [396, 454] on label at bounding box center [403, 447] width 15 height 21
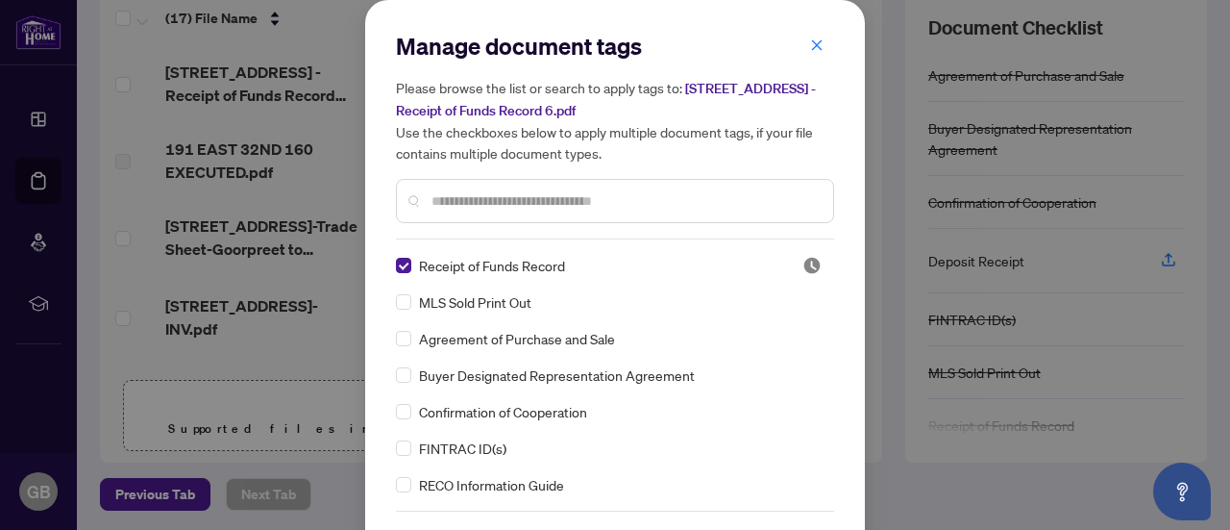
scroll to position [64, 0]
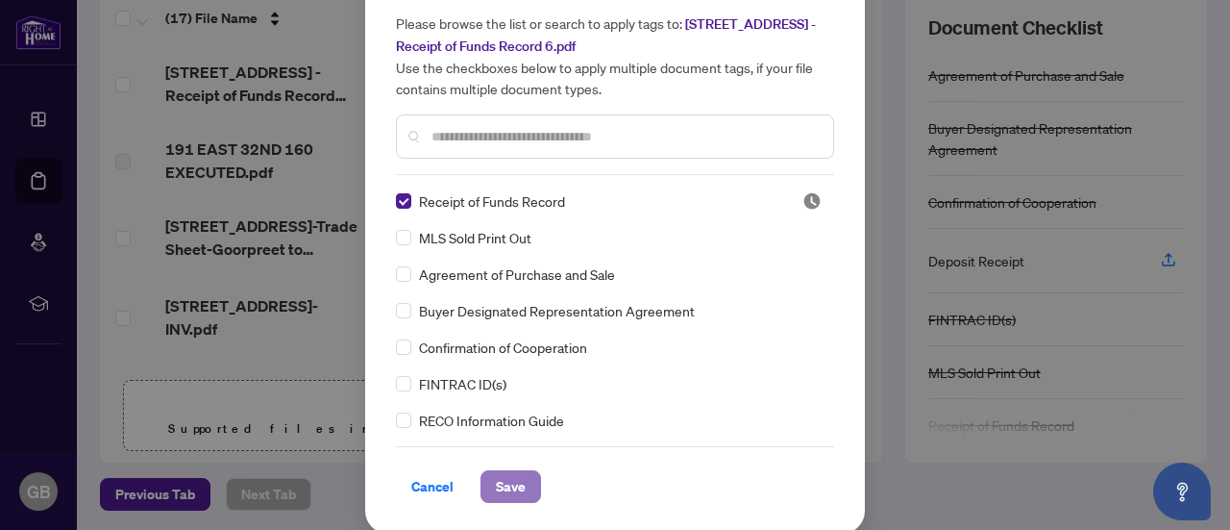
click at [503, 481] on span "Save" at bounding box center [511, 486] width 30 height 31
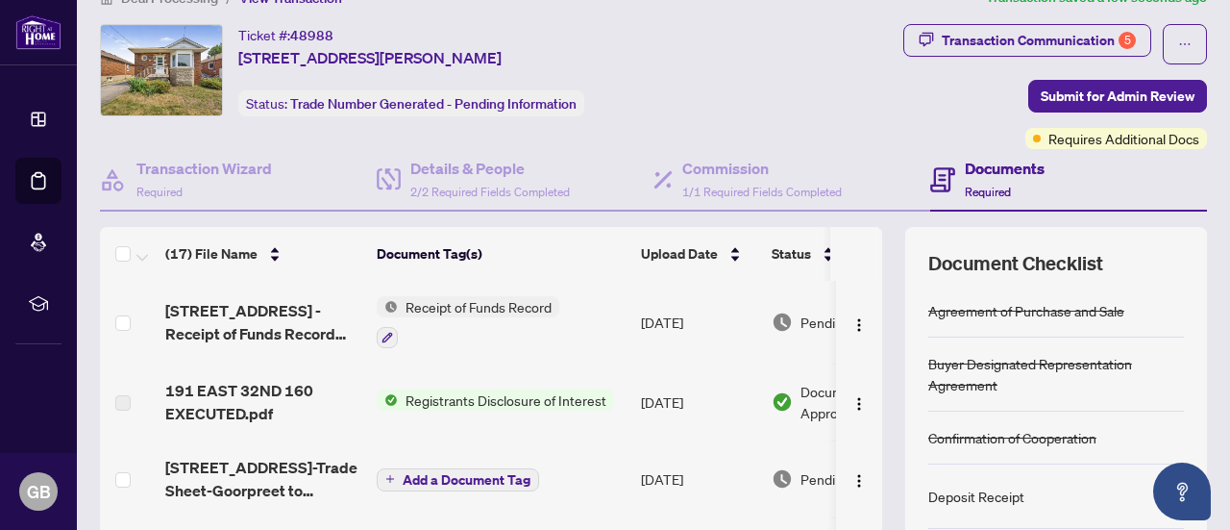
scroll to position [0, 0]
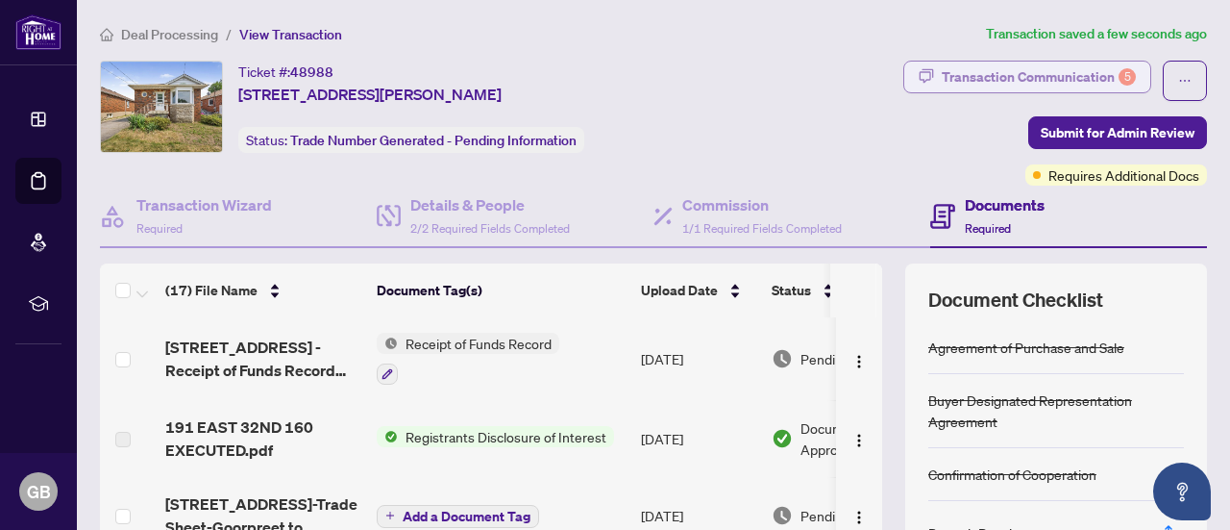
click at [1054, 62] on div "Transaction Communication 5" at bounding box center [1039, 77] width 194 height 31
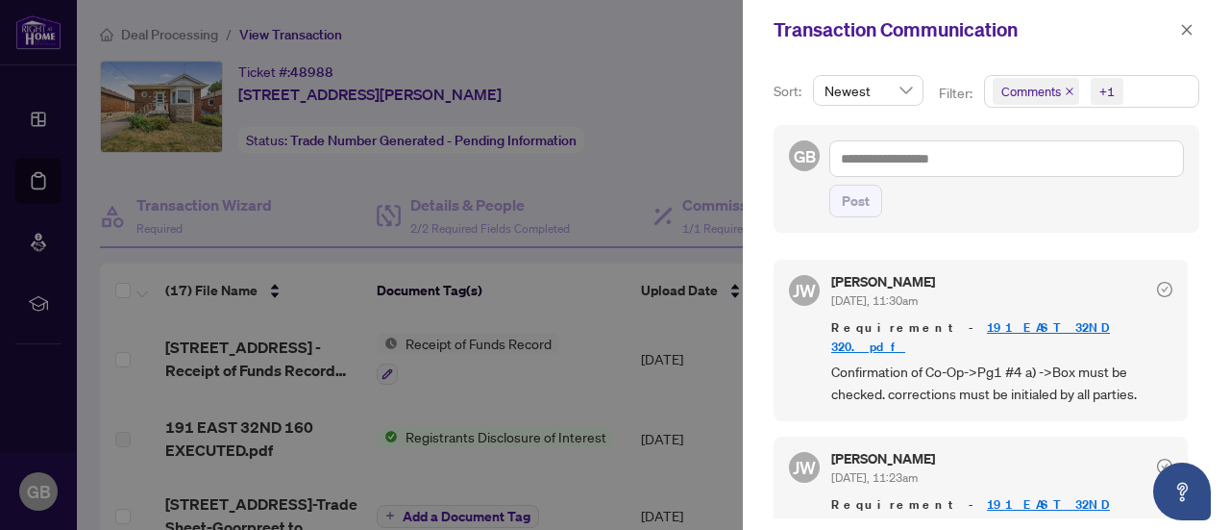
scroll to position [556, 0]
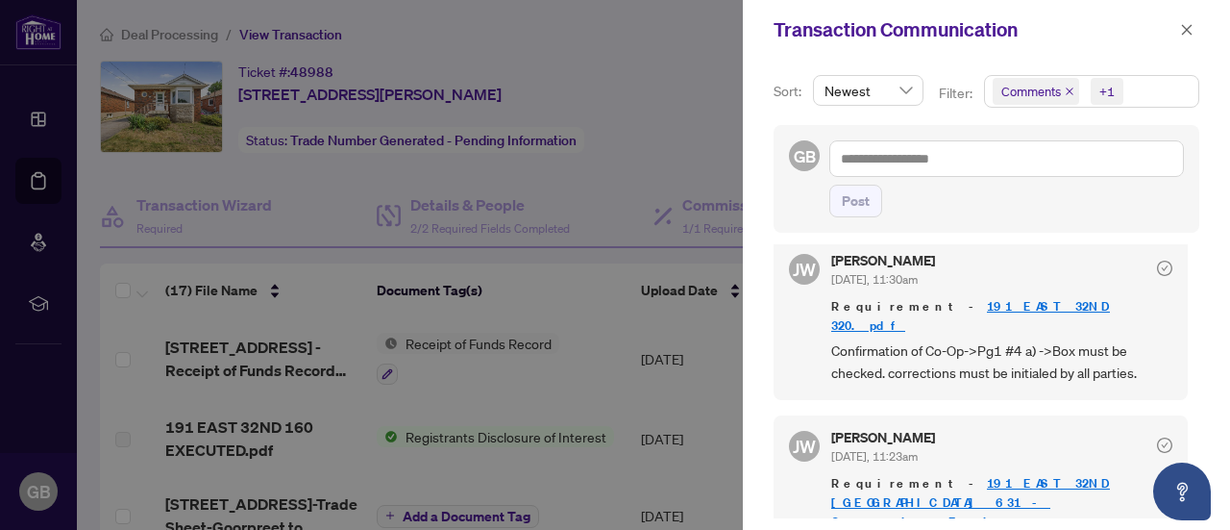
click at [953, 303] on link "191 EAST 32ND 320.pdf" at bounding box center [970, 316] width 279 height 36
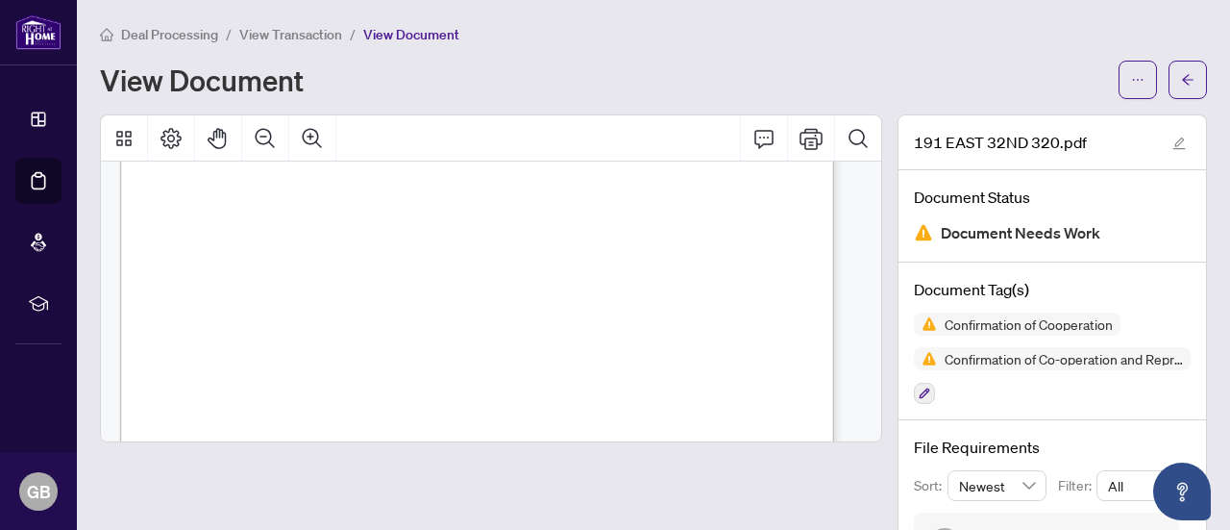
scroll to position [1178, 0]
click at [869, 328] on div at bounding box center [491, 403] width 798 height 579
drag, startPoint x: 869, startPoint y: 328, endPoint x: 860, endPoint y: 204, distance: 124.3
click at [860, 204] on div at bounding box center [491, 403] width 798 height 579
click at [1181, 87] on span "button" at bounding box center [1187, 79] width 13 height 31
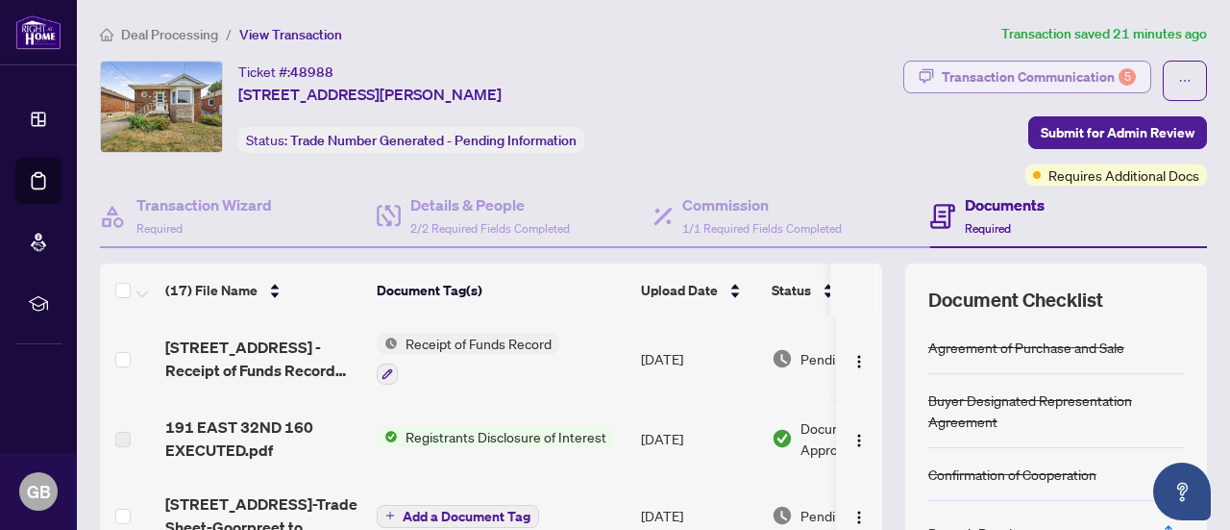
click at [1075, 79] on div "Transaction Communication 5" at bounding box center [1039, 77] width 194 height 31
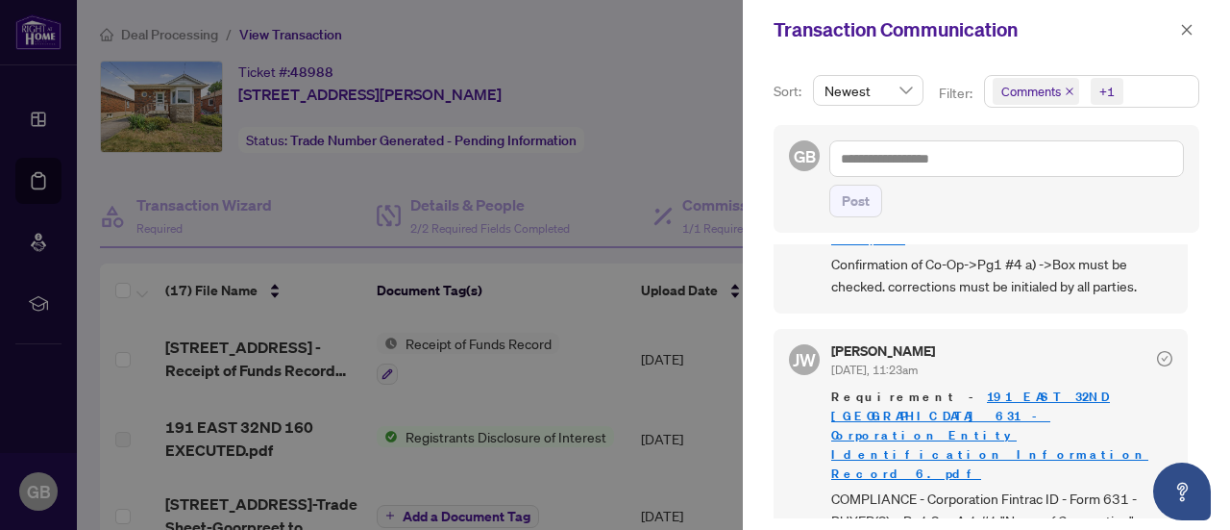
click at [939, 388] on link "191 EAST 32ND [GEOGRAPHIC_DATA] 631 - Corporation_Entity Identification Informa…" at bounding box center [989, 434] width 317 height 93
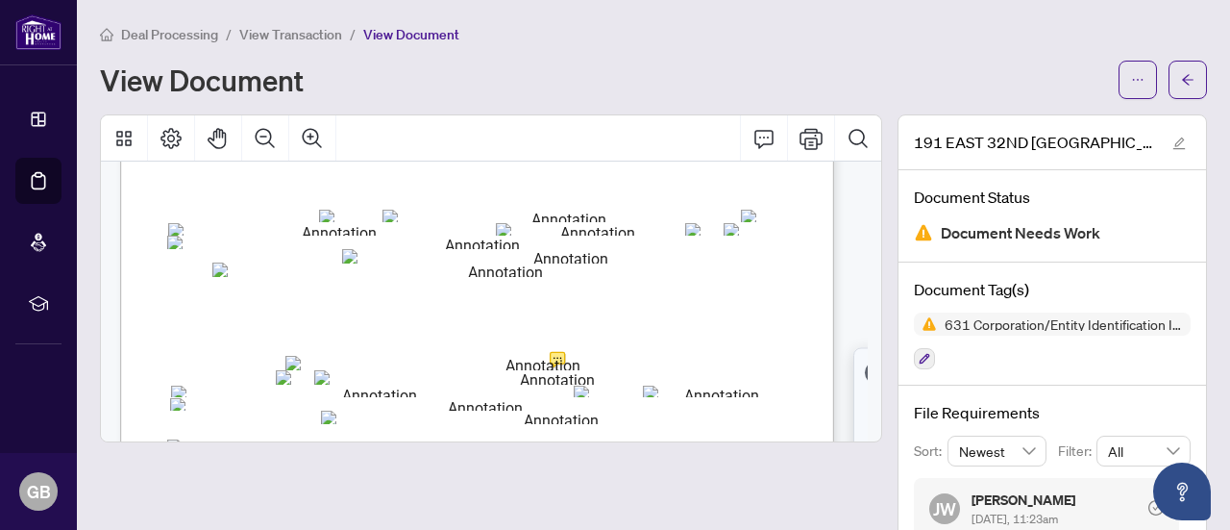
scroll to position [173, 0]
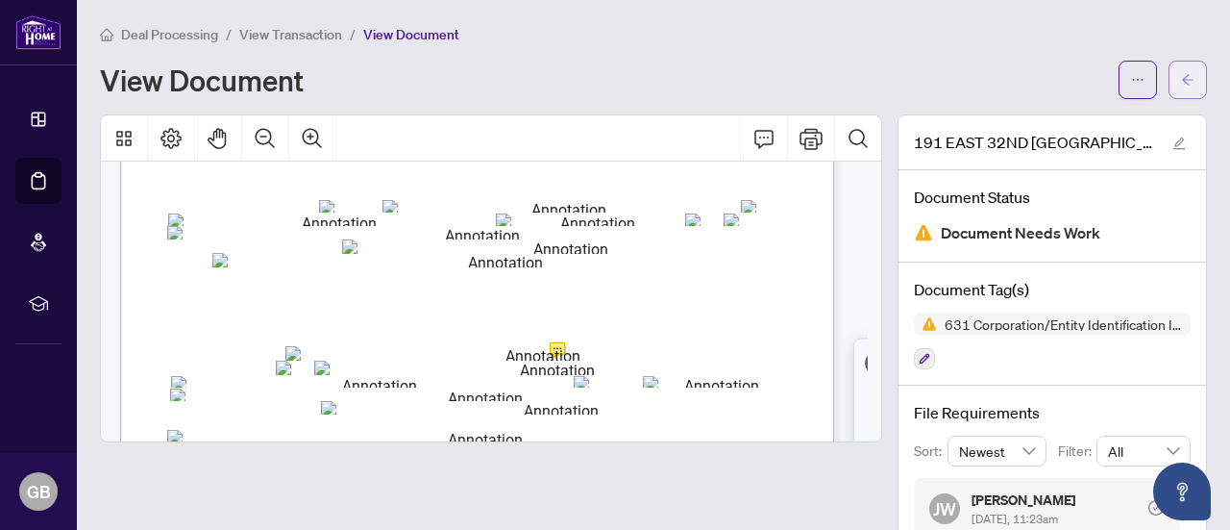
click at [1181, 93] on span "button" at bounding box center [1187, 79] width 13 height 31
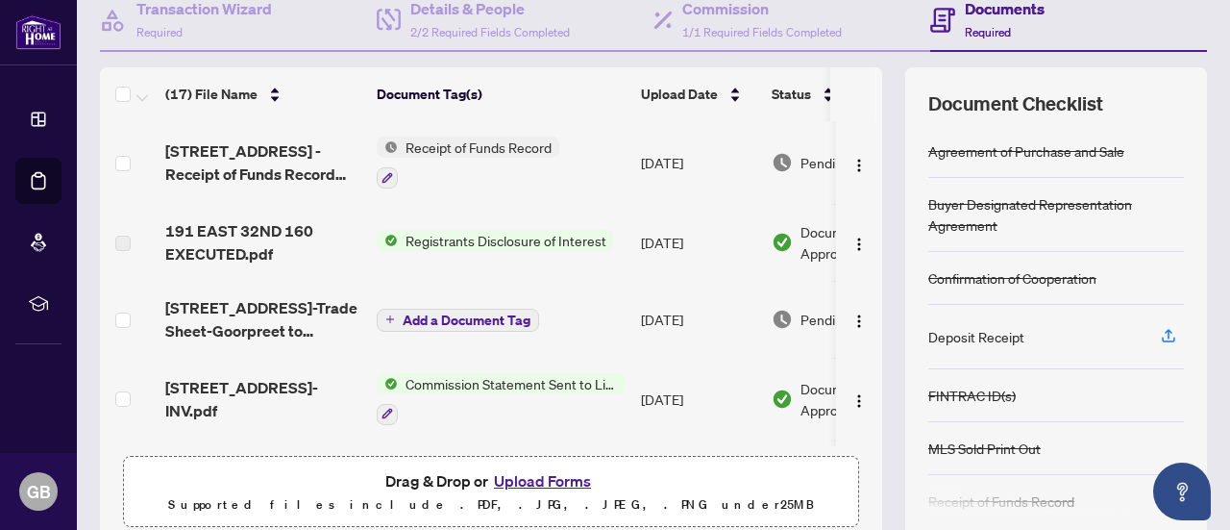
scroll to position [221, 0]
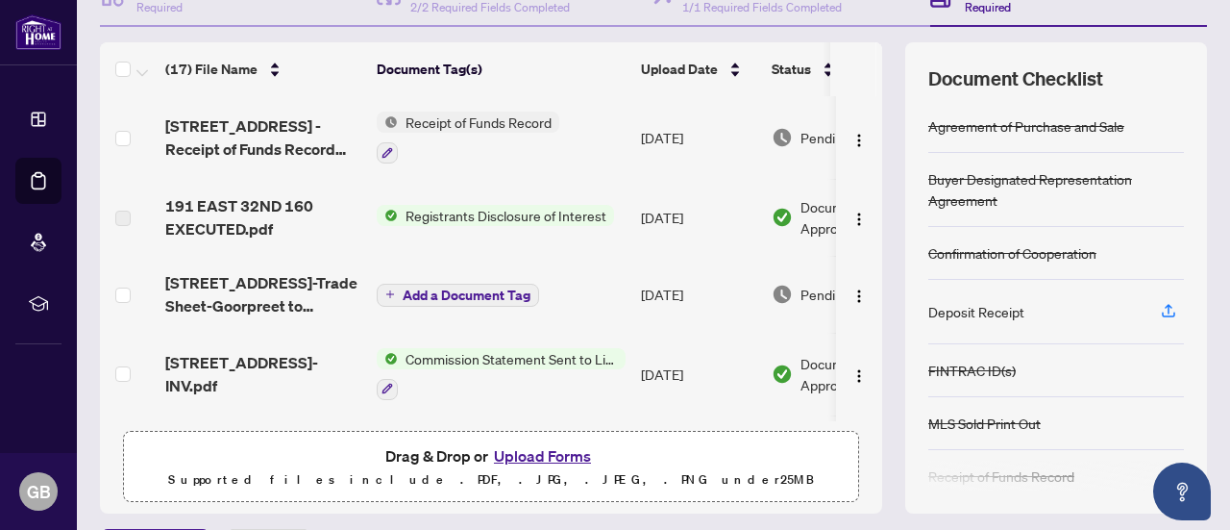
click at [554, 450] on button "Upload Forms" at bounding box center [542, 455] width 109 height 25
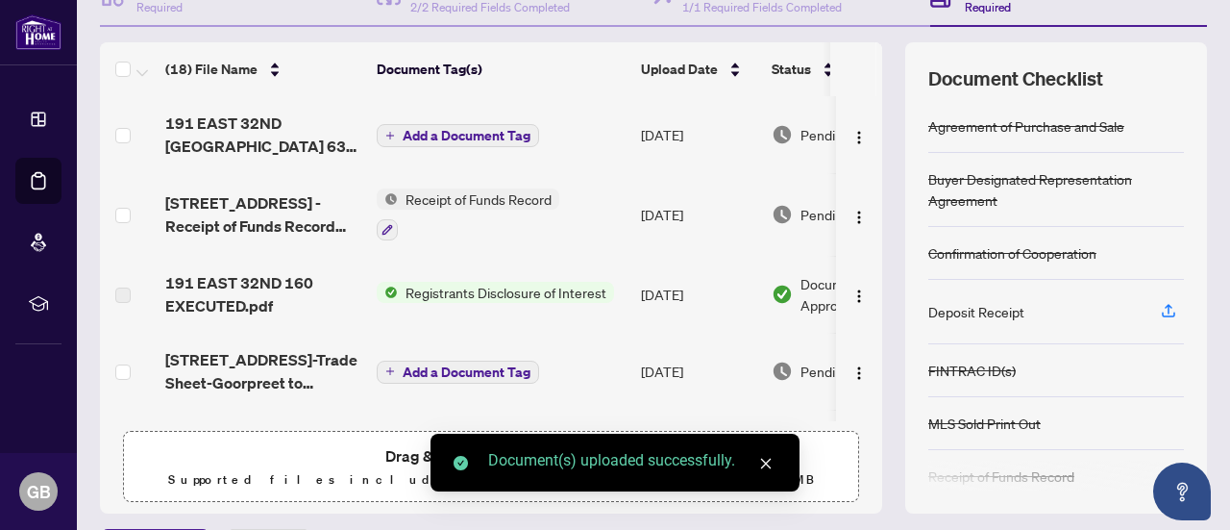
click at [507, 138] on span "Add a Document Tag" at bounding box center [467, 135] width 128 height 13
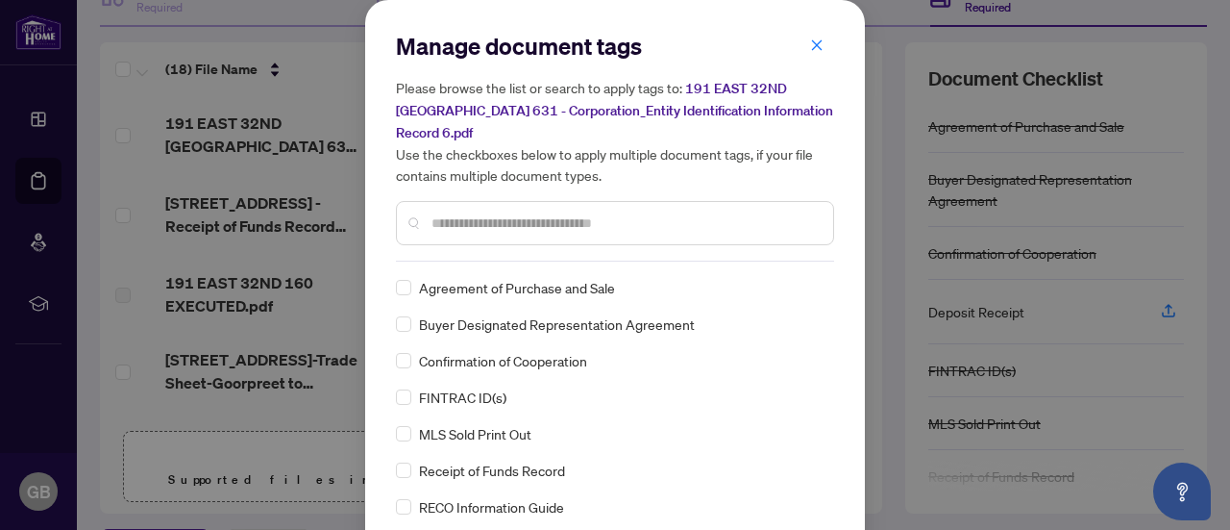
click at [517, 212] on input "text" at bounding box center [625, 222] width 386 height 21
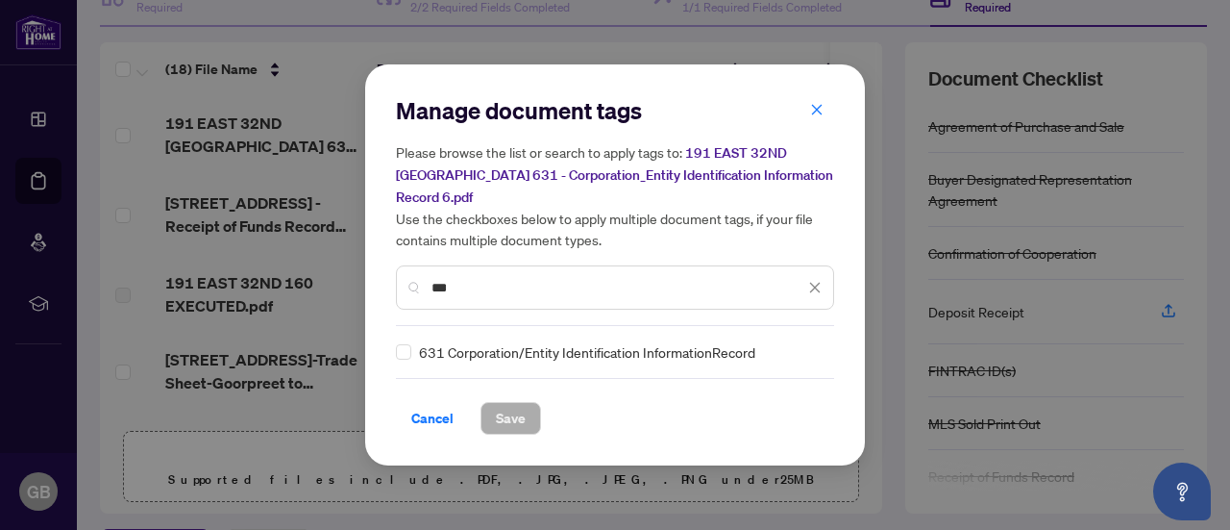
type input "***"
click at [509, 408] on span "Save" at bounding box center [511, 418] width 30 height 31
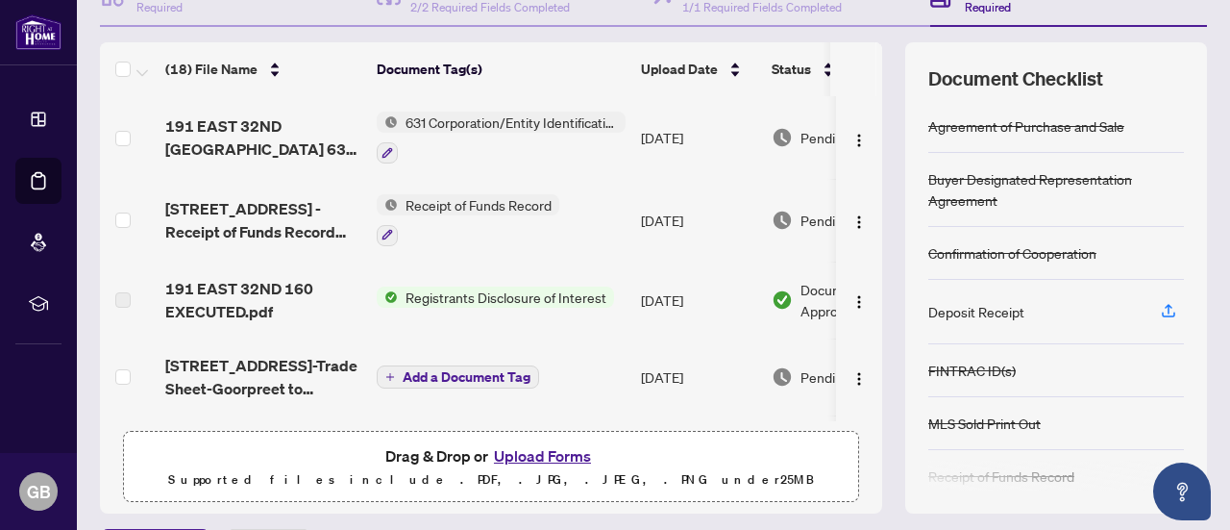
click at [519, 375] on span "Add a Document Tag" at bounding box center [467, 376] width 128 height 13
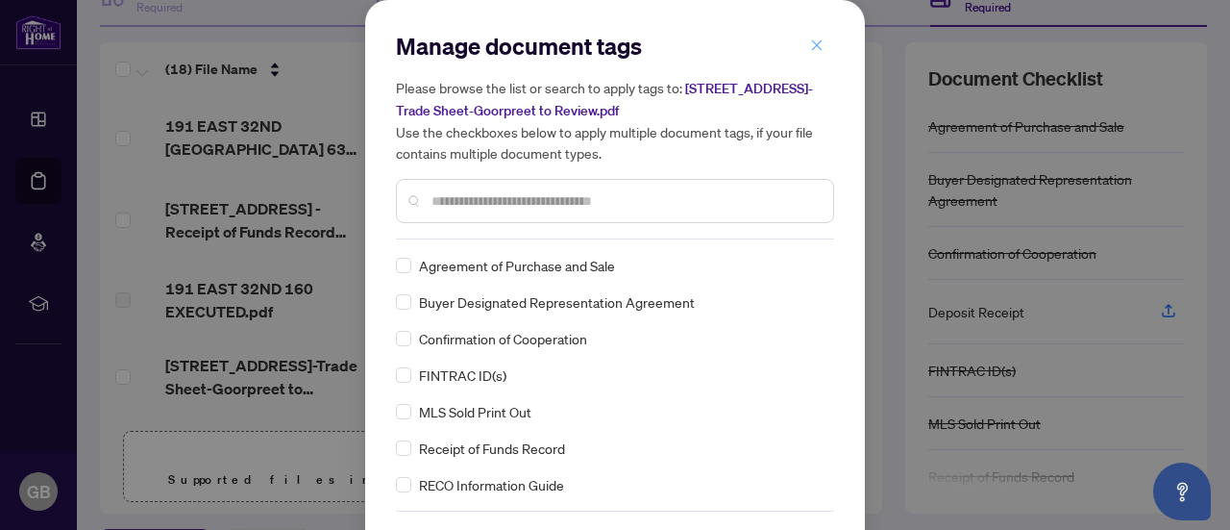
click at [810, 37] on span "button" at bounding box center [816, 45] width 13 height 31
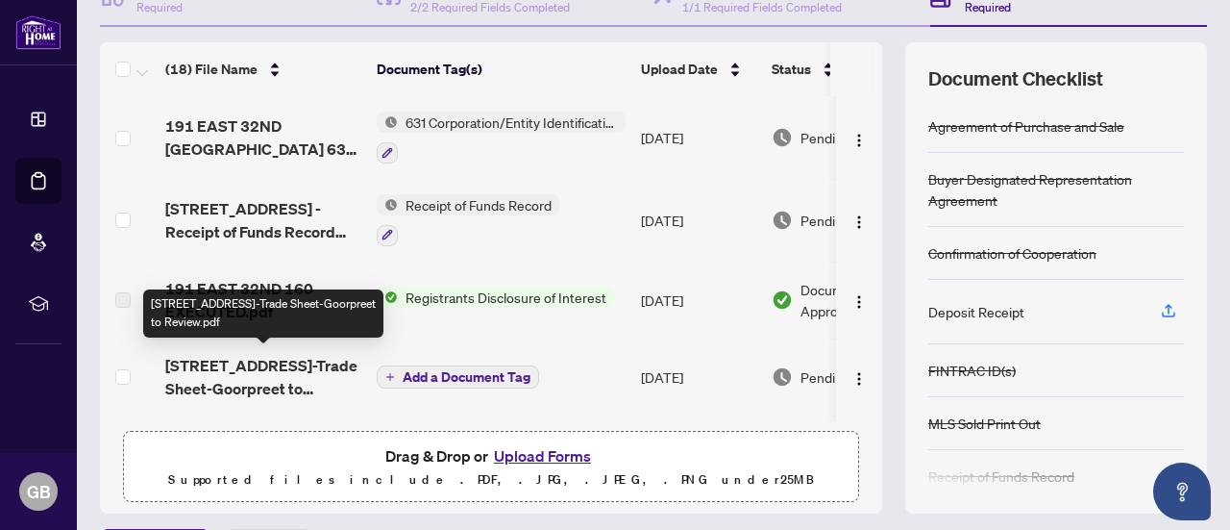
click at [335, 368] on span "[STREET_ADDRESS]-Trade Sheet-Goorpreet to Review.pdf" at bounding box center [263, 377] width 196 height 46
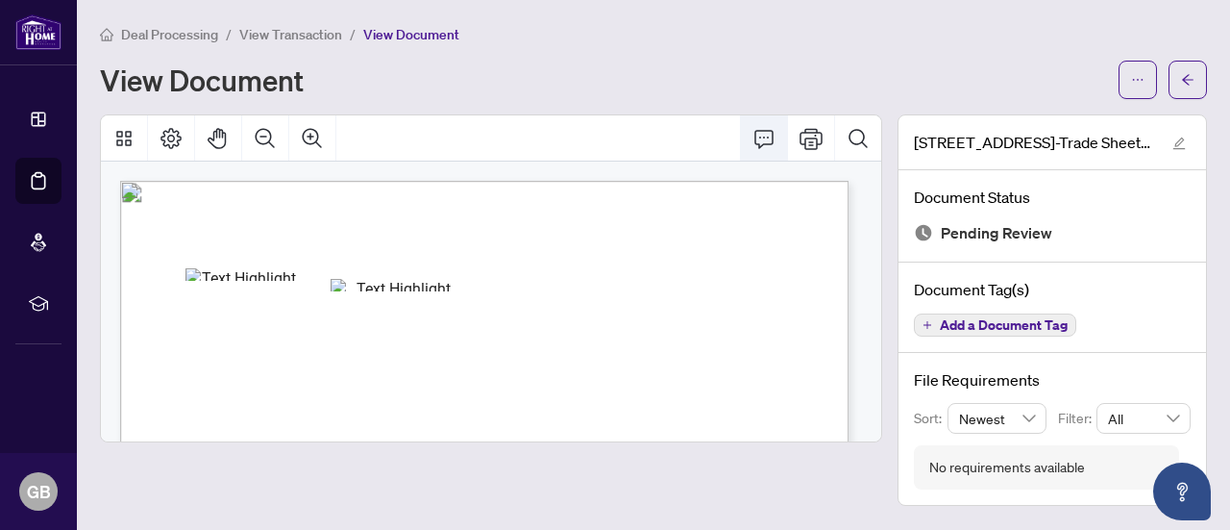
click at [772, 136] on icon "Comment" at bounding box center [764, 138] width 23 height 23
click at [765, 146] on icon "Comment" at bounding box center [764, 138] width 23 height 23
click at [1148, 93] on button "button" at bounding box center [1138, 80] width 38 height 38
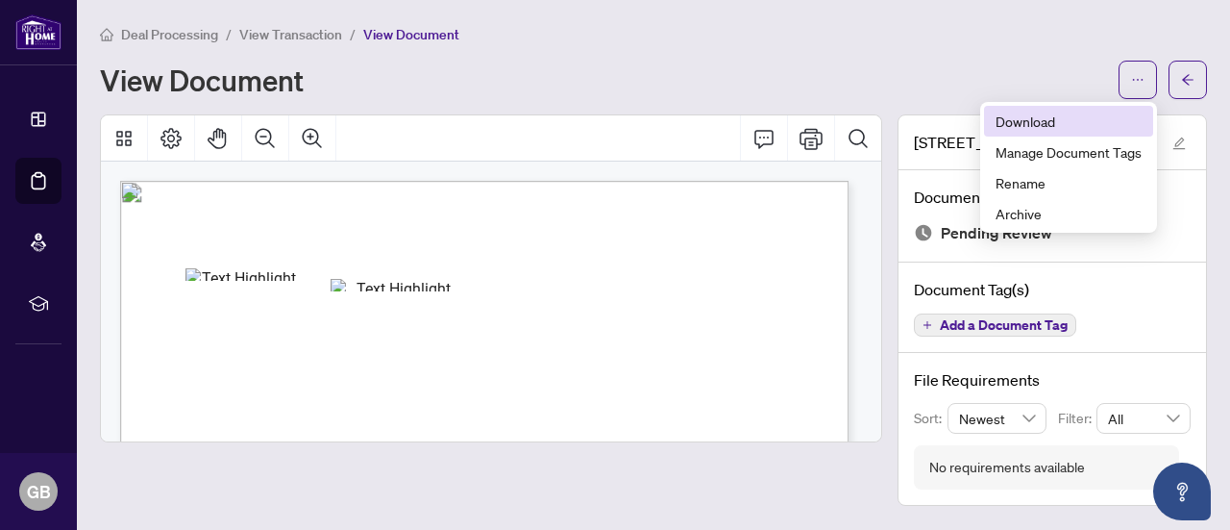
click at [1069, 126] on span "Download" at bounding box center [1069, 121] width 146 height 21
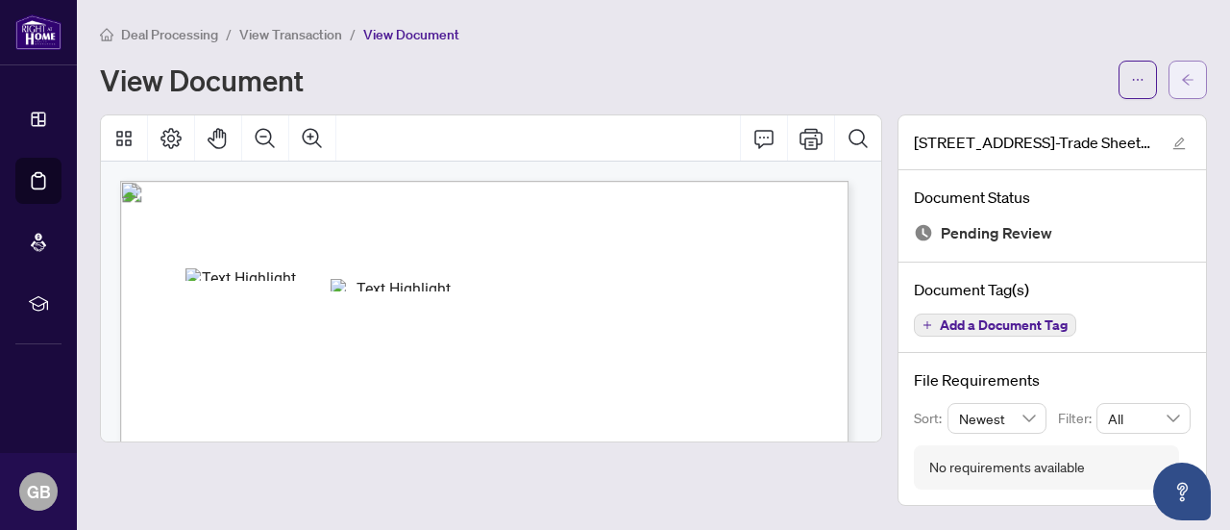
click at [1177, 70] on button "button" at bounding box center [1188, 80] width 38 height 38
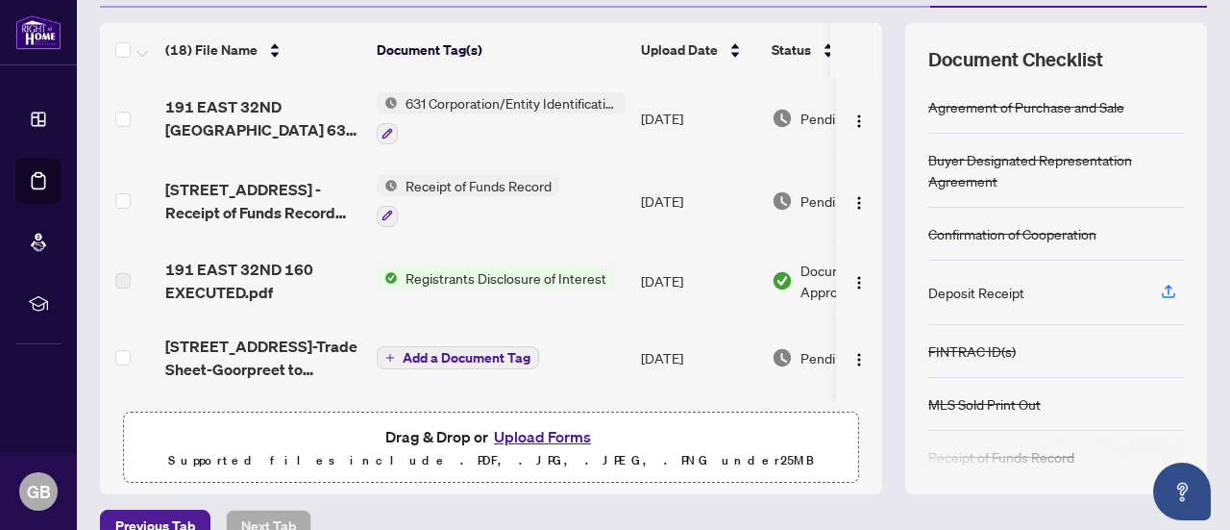
scroll to position [272, 0]
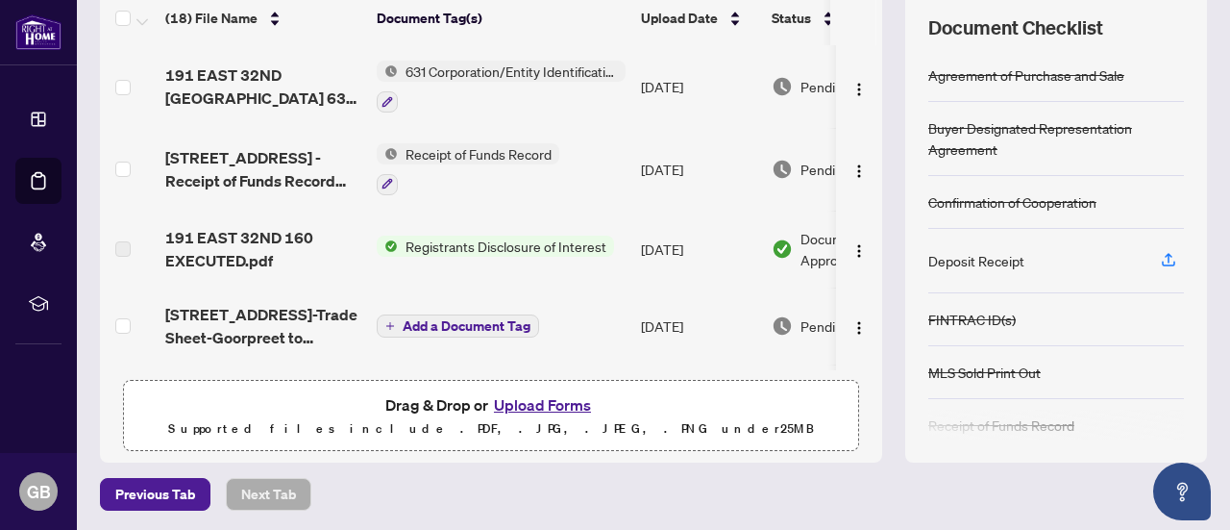
click at [536, 392] on button "Upload Forms" at bounding box center [542, 404] width 109 height 25
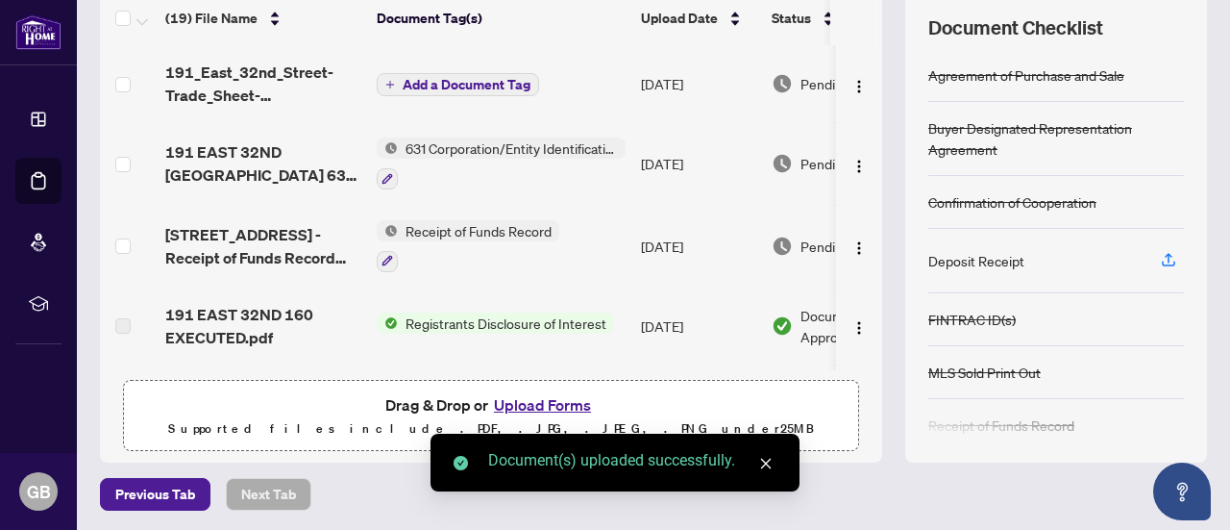
click at [438, 84] on span "Add a Document Tag" at bounding box center [467, 84] width 128 height 13
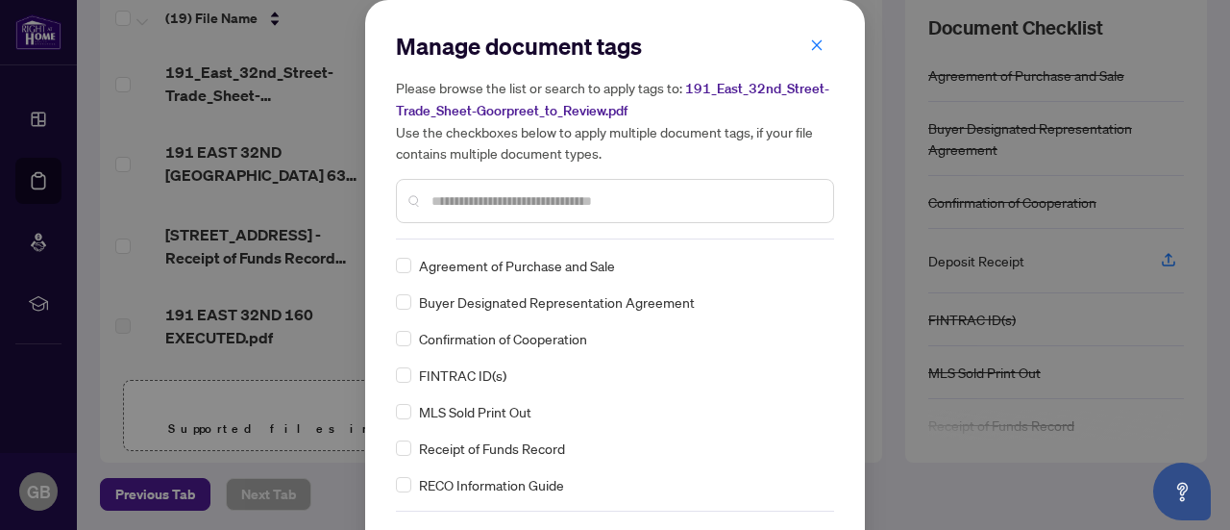
click at [506, 190] on input "text" at bounding box center [625, 200] width 386 height 21
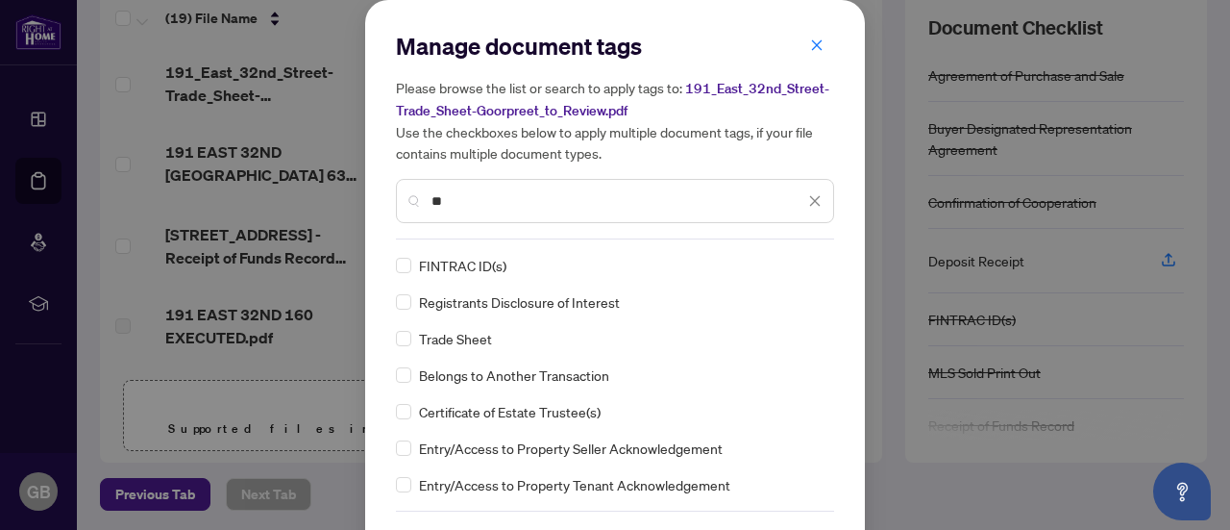
type input "**"
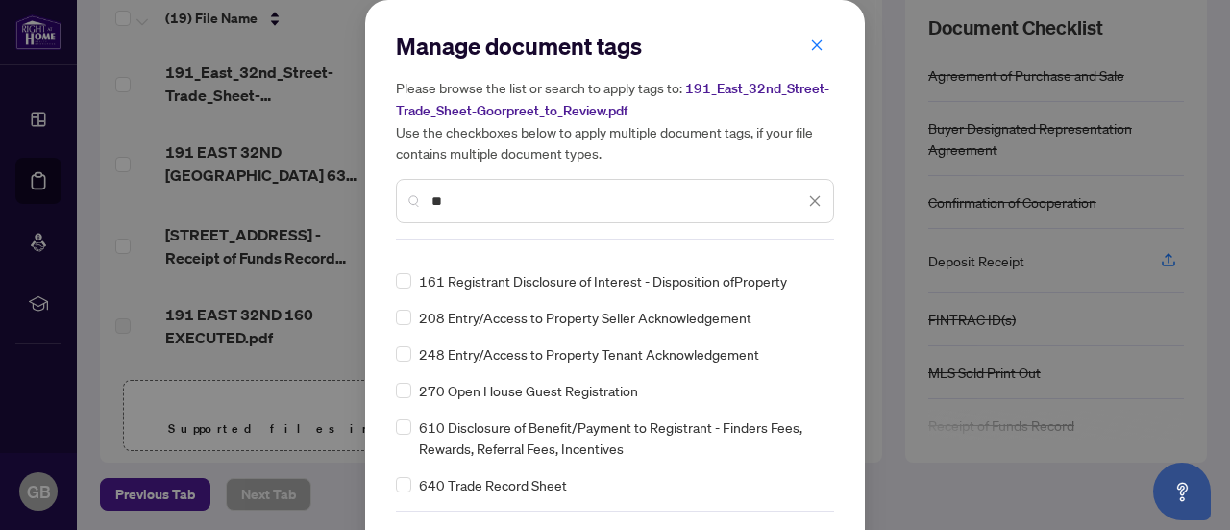
scroll to position [64, 0]
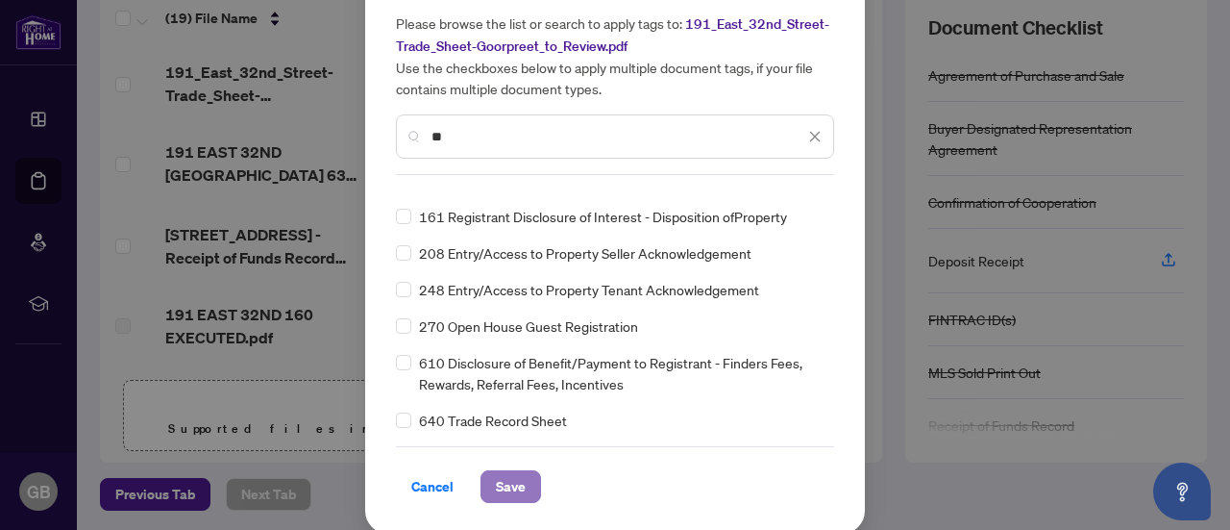
click at [511, 479] on span "Save" at bounding box center [511, 486] width 30 height 31
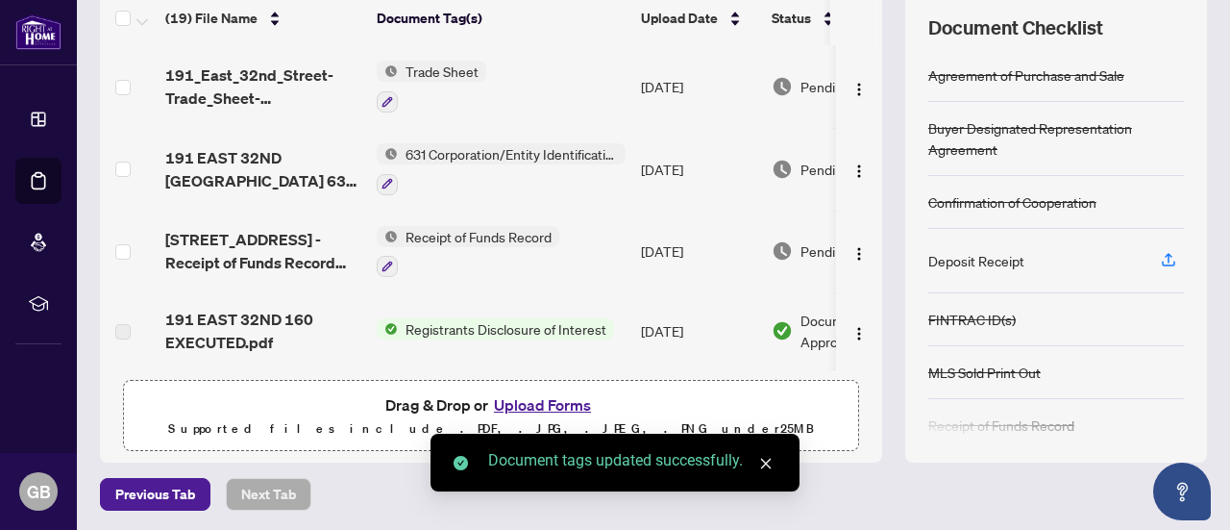
click at [436, 72] on span "Trade Sheet" at bounding box center [442, 71] width 88 height 21
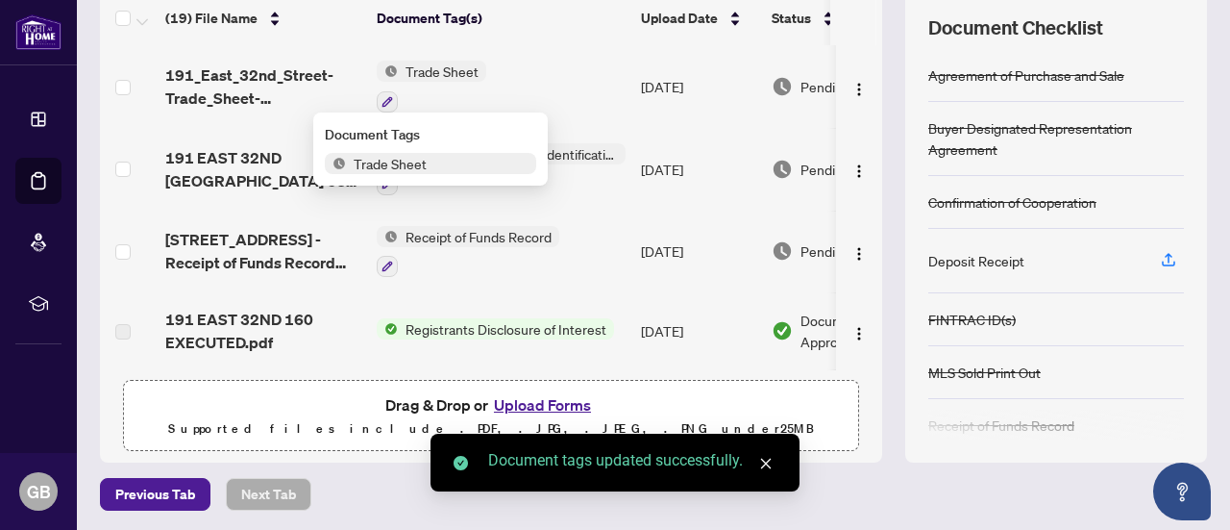
click at [410, 157] on span "Trade Sheet" at bounding box center [390, 163] width 88 height 21
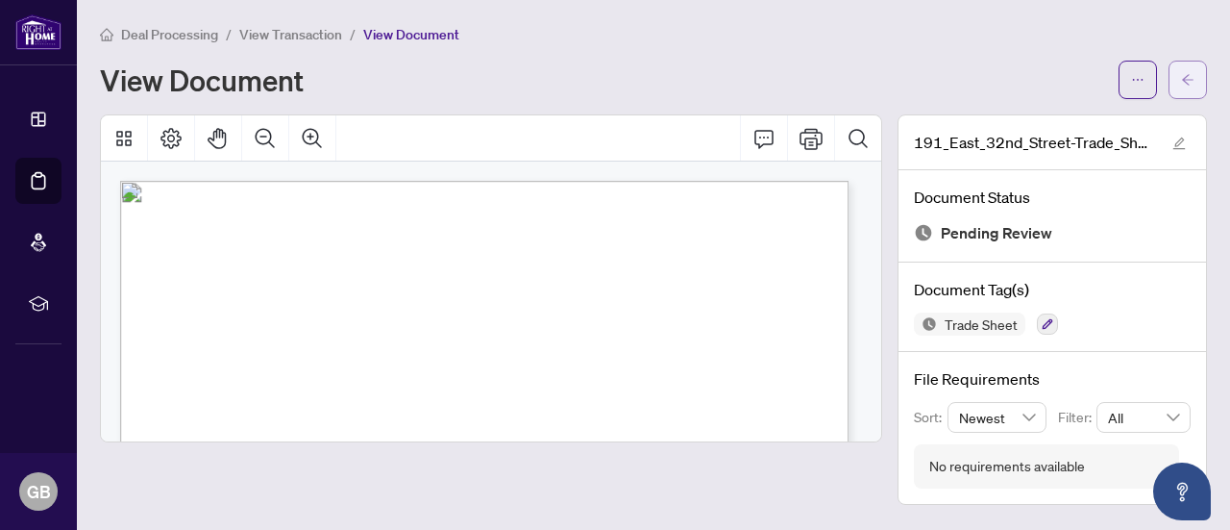
click at [1180, 81] on button "button" at bounding box center [1188, 80] width 38 height 38
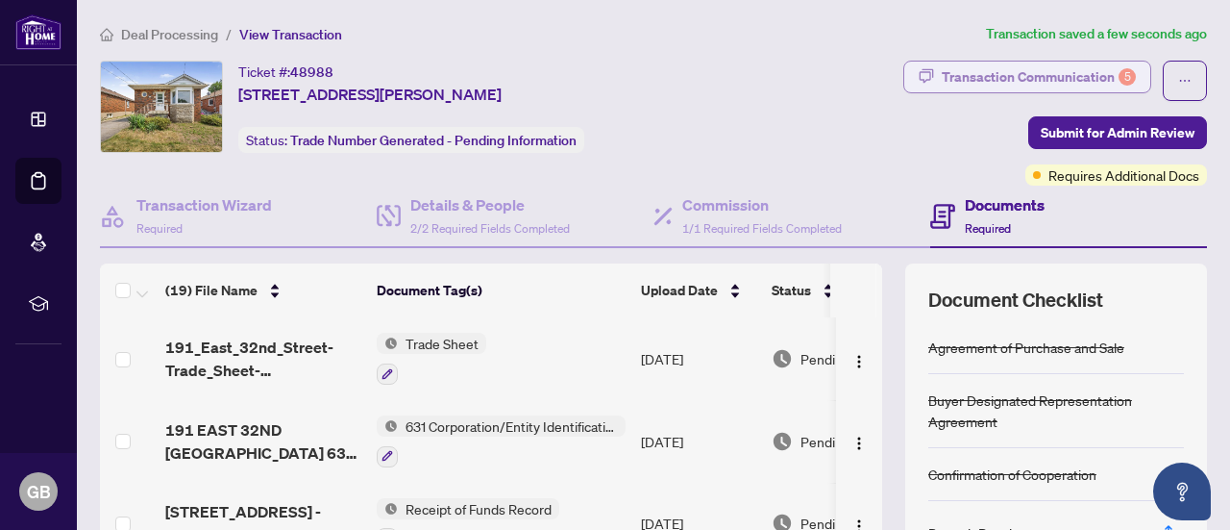
click at [1063, 75] on div "Transaction Communication 5" at bounding box center [1039, 77] width 194 height 31
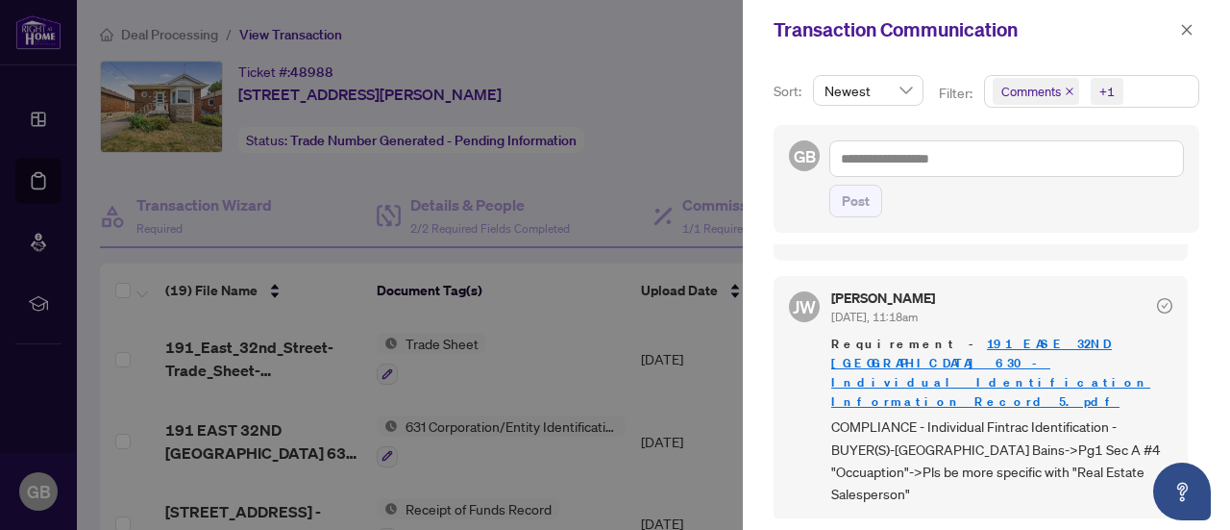
scroll to position [941, 0]
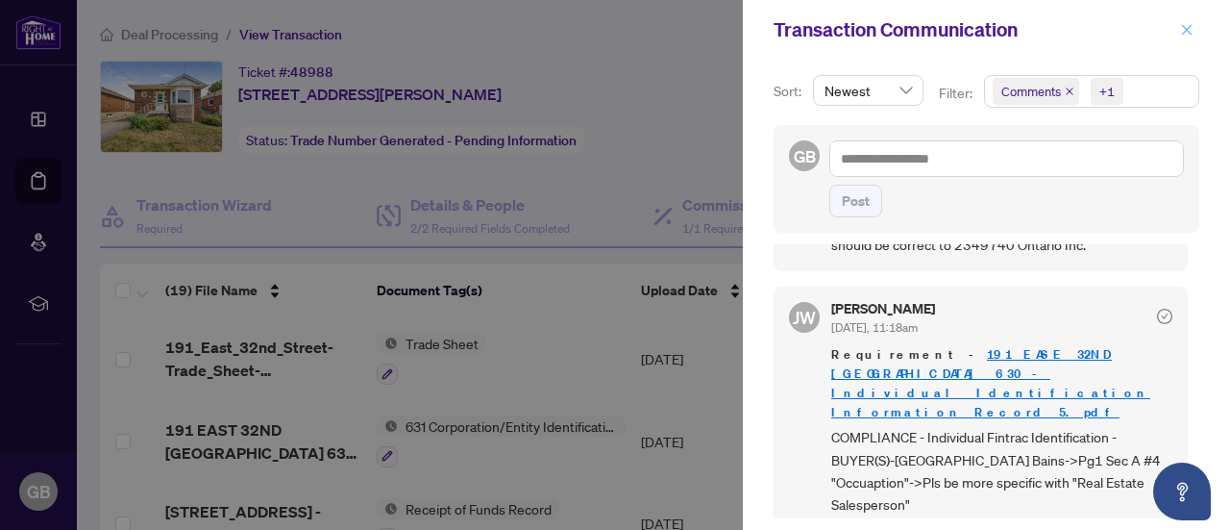
click at [1185, 37] on span "button" at bounding box center [1186, 29] width 13 height 31
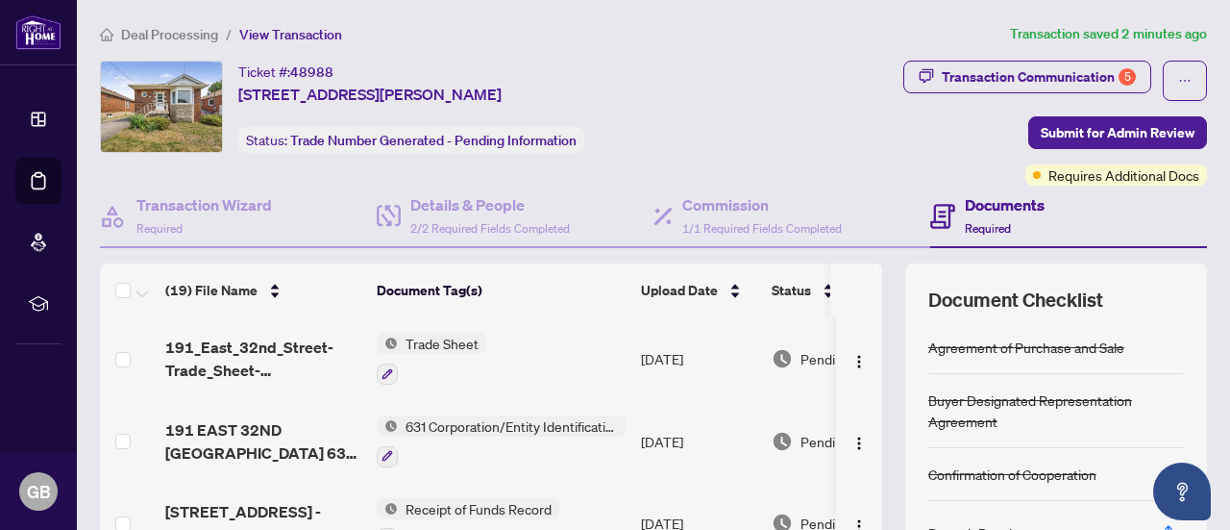
scroll to position [272, 0]
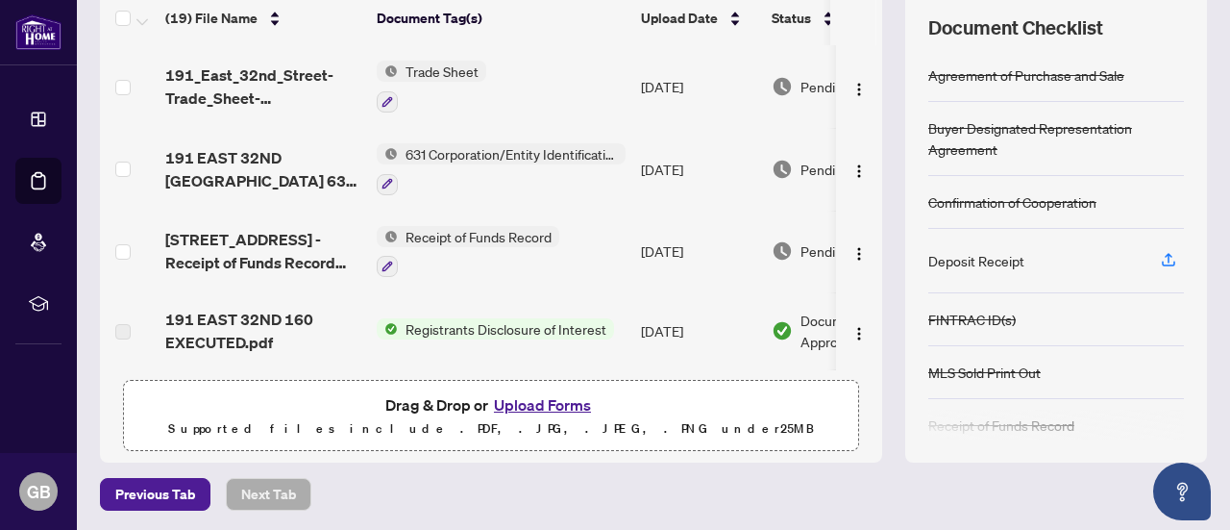
click at [546, 401] on button "Upload Forms" at bounding box center [542, 404] width 109 height 25
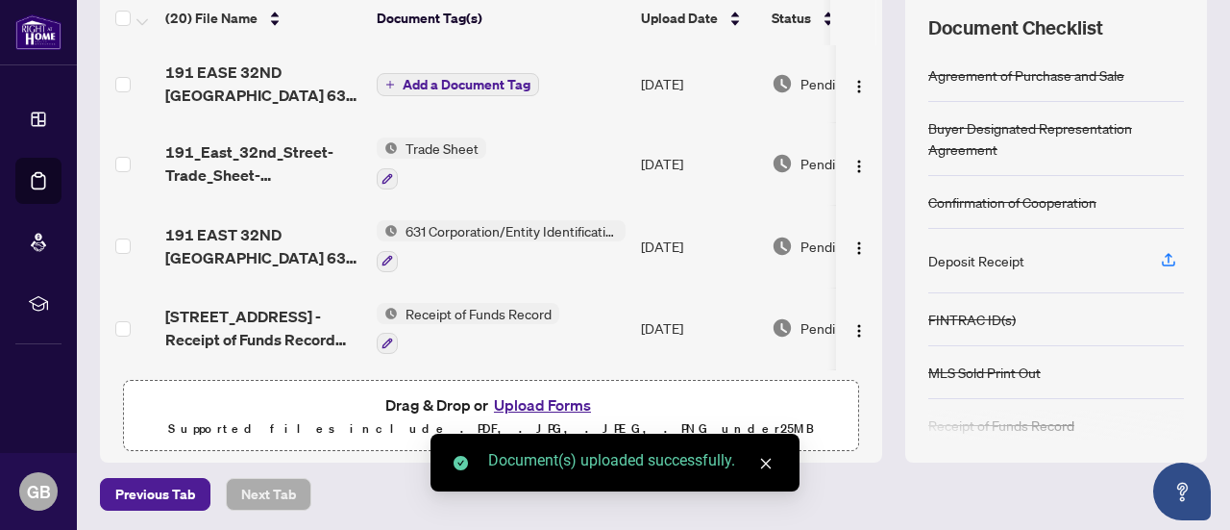
click at [461, 78] on span "Add a Document Tag" at bounding box center [467, 84] width 128 height 13
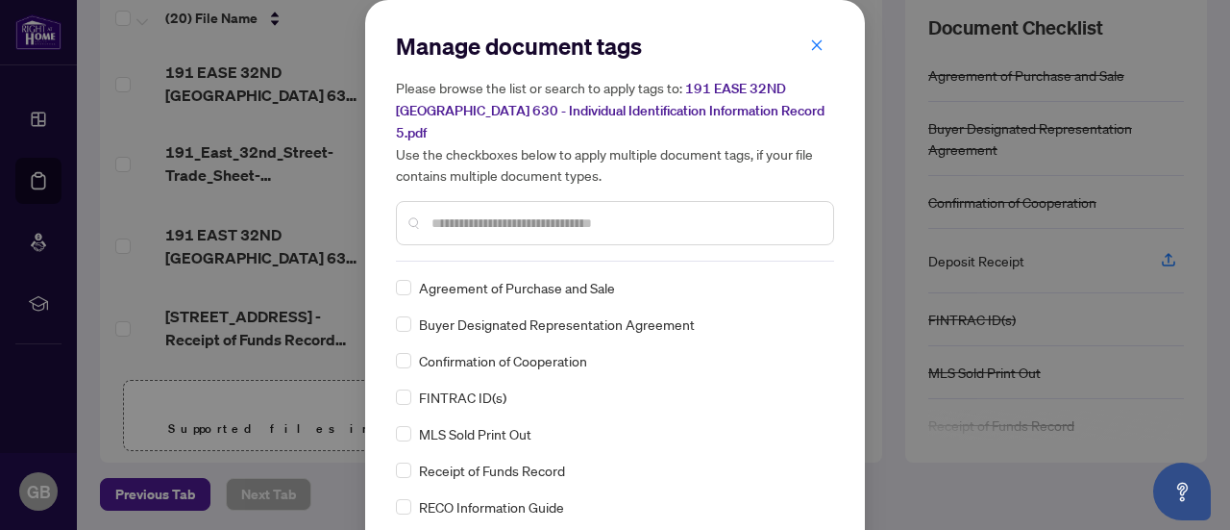
click at [483, 212] on input "text" at bounding box center [625, 222] width 386 height 21
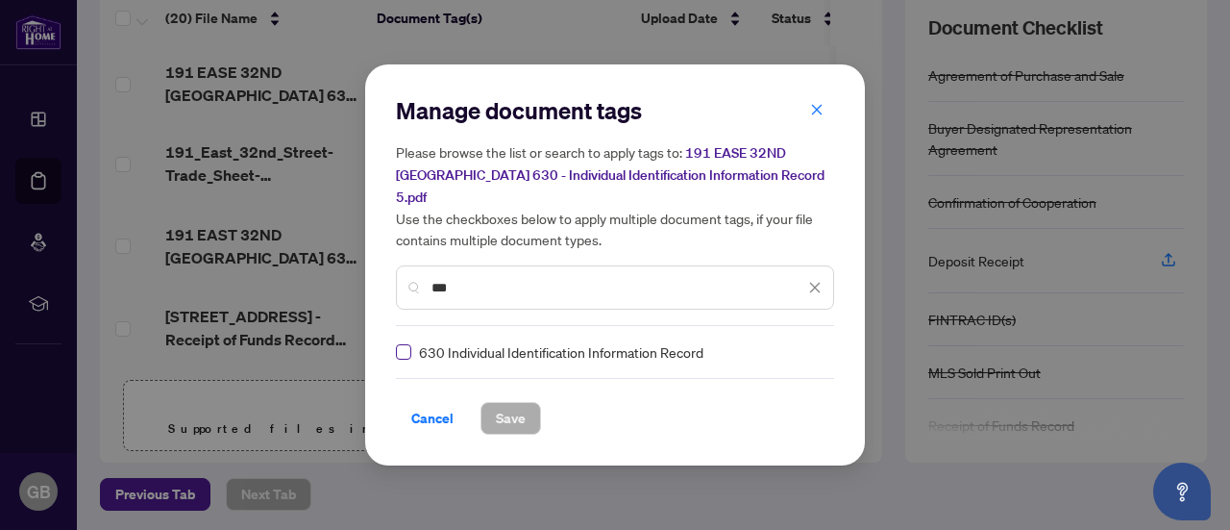
type input "***"
click at [507, 412] on span "Save" at bounding box center [511, 418] width 30 height 31
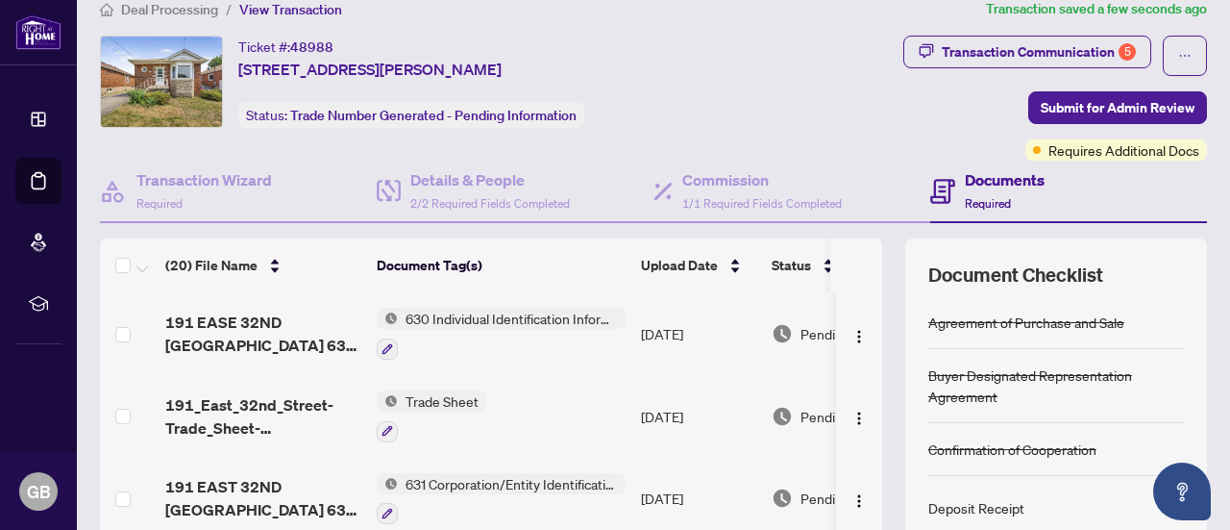
scroll to position [0, 0]
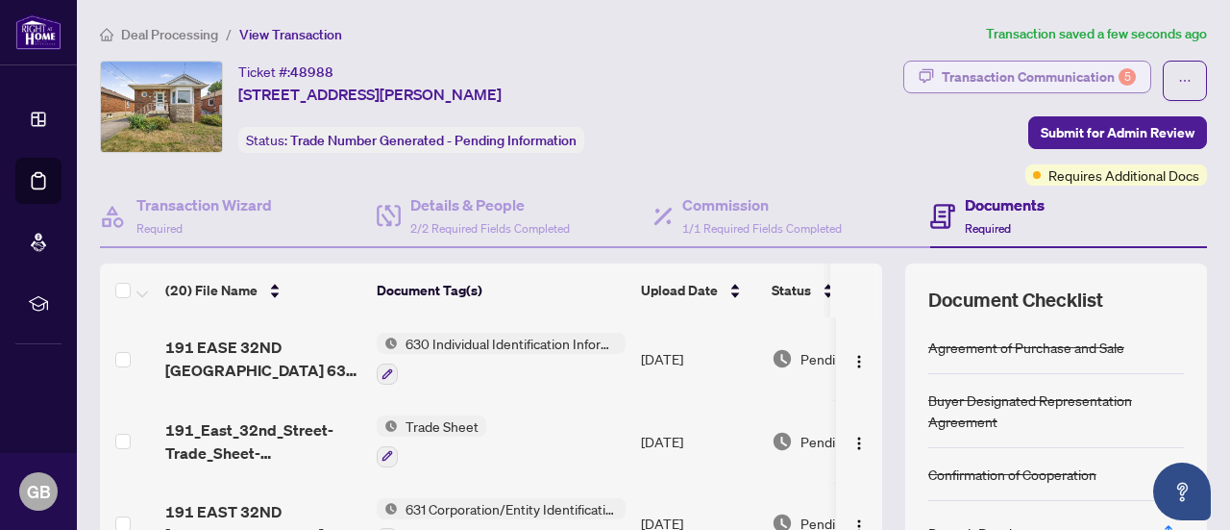
click at [1052, 73] on div "Transaction Communication 5" at bounding box center [1039, 77] width 194 height 31
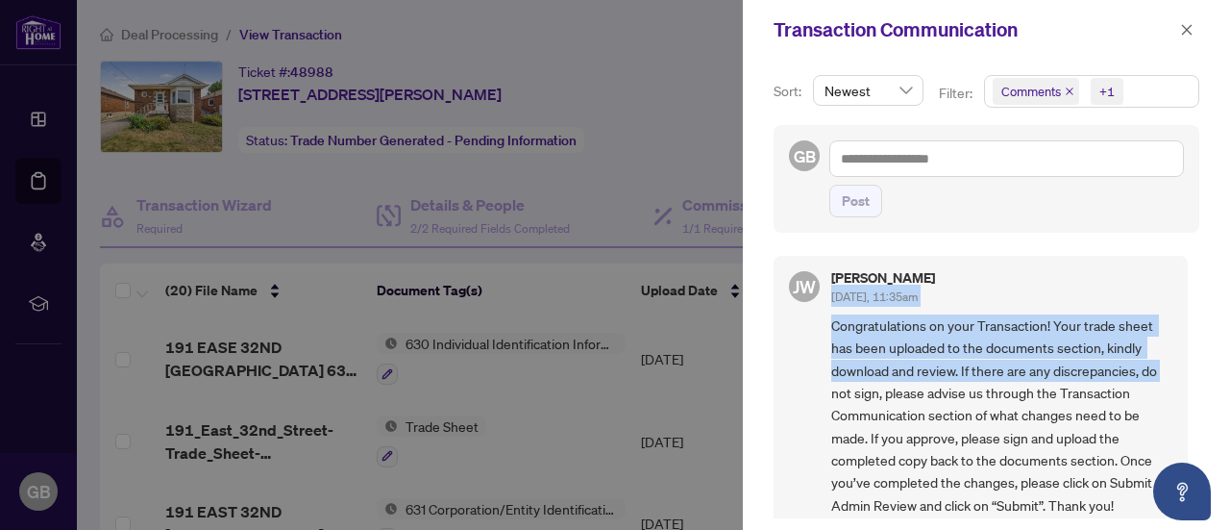
drag, startPoint x: 1193, startPoint y: 264, endPoint x: 1196, endPoint y: 357, distance: 92.3
click at [1196, 357] on div "Sort: Newest Filter: Comments +1 GB Post [PERSON_NAME] [DATE], 11:35am Congratu…" at bounding box center [986, 295] width 487 height 470
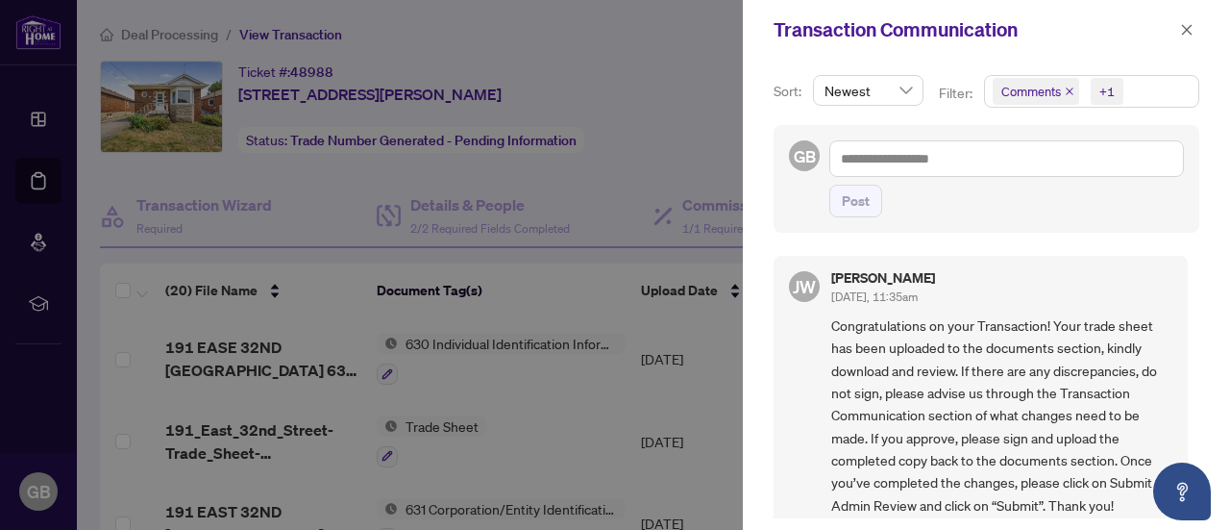
click at [677, 50] on div at bounding box center [615, 265] width 1230 height 530
